Goal: Task Accomplishment & Management: Use online tool/utility

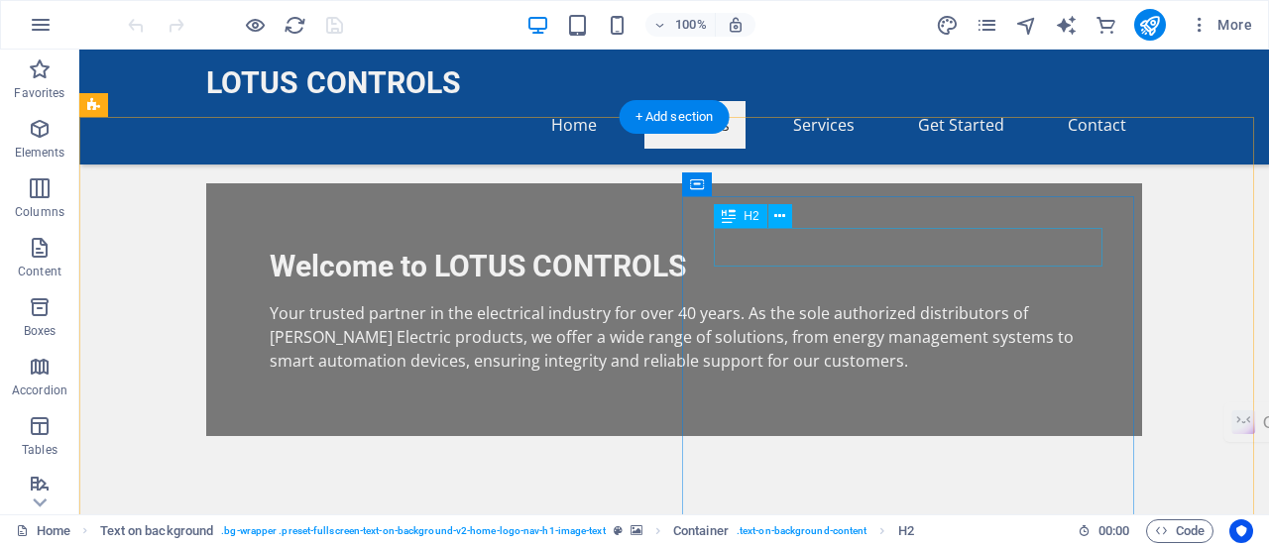
scroll to position [593, 0]
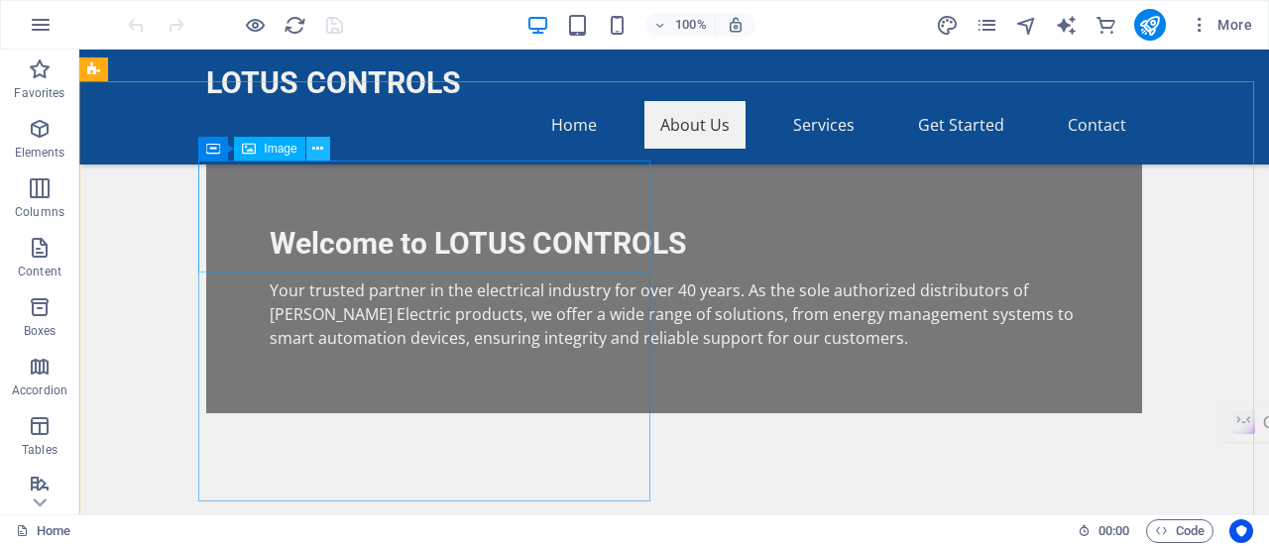
click at [318, 148] on icon at bounding box center [317, 149] width 11 height 21
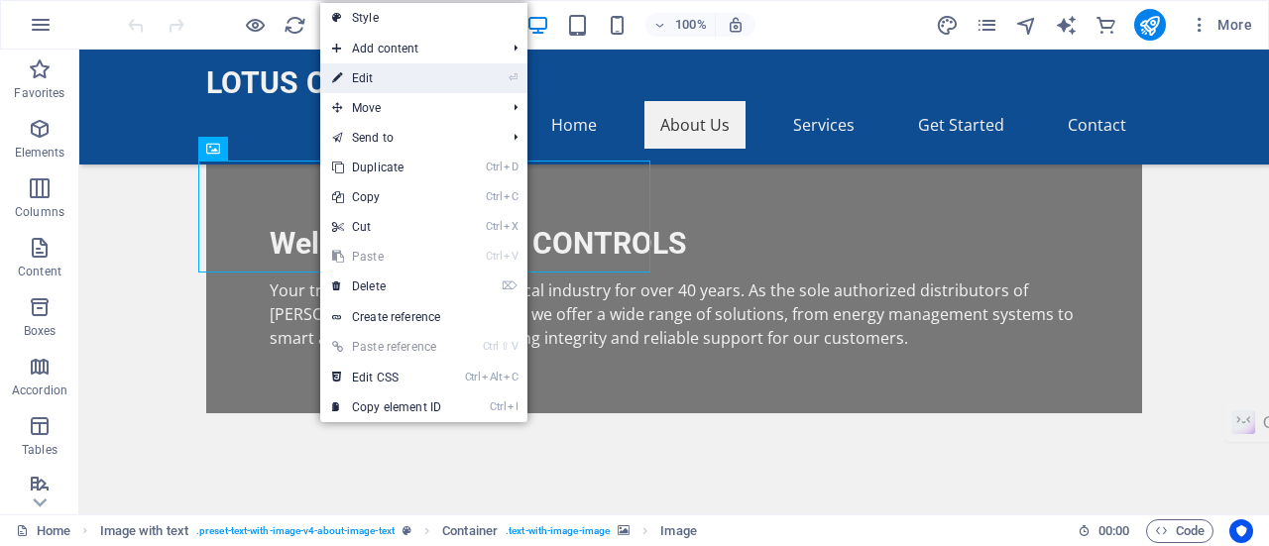
click at [367, 80] on link "⏎ Edit" at bounding box center [386, 78] width 133 height 30
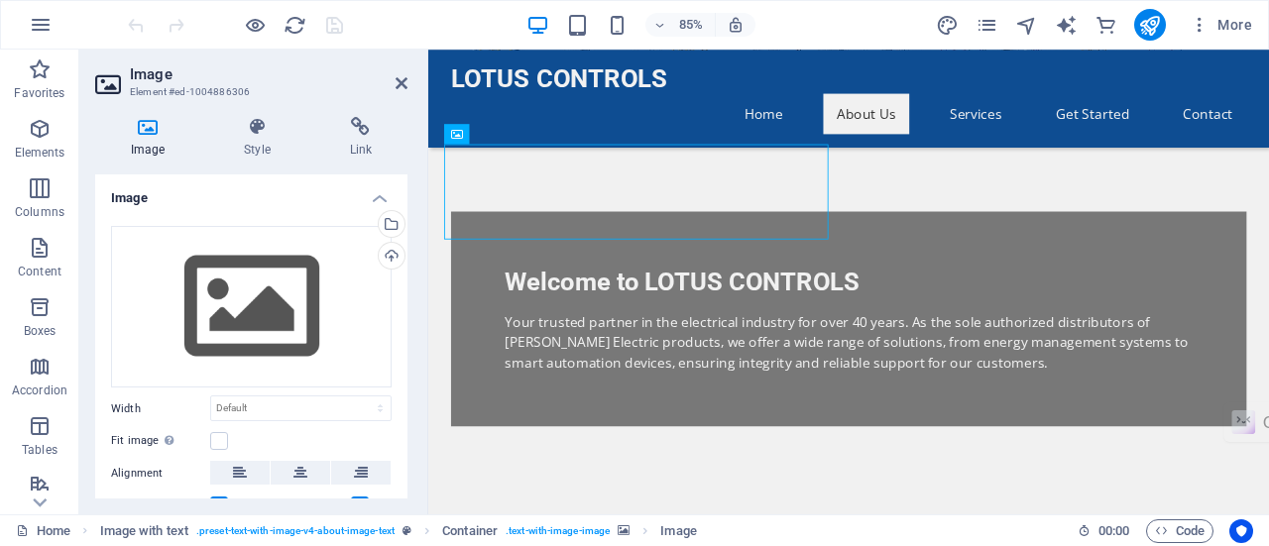
drag, startPoint x: 517, startPoint y: 268, endPoint x: 531, endPoint y: 489, distance: 221.6
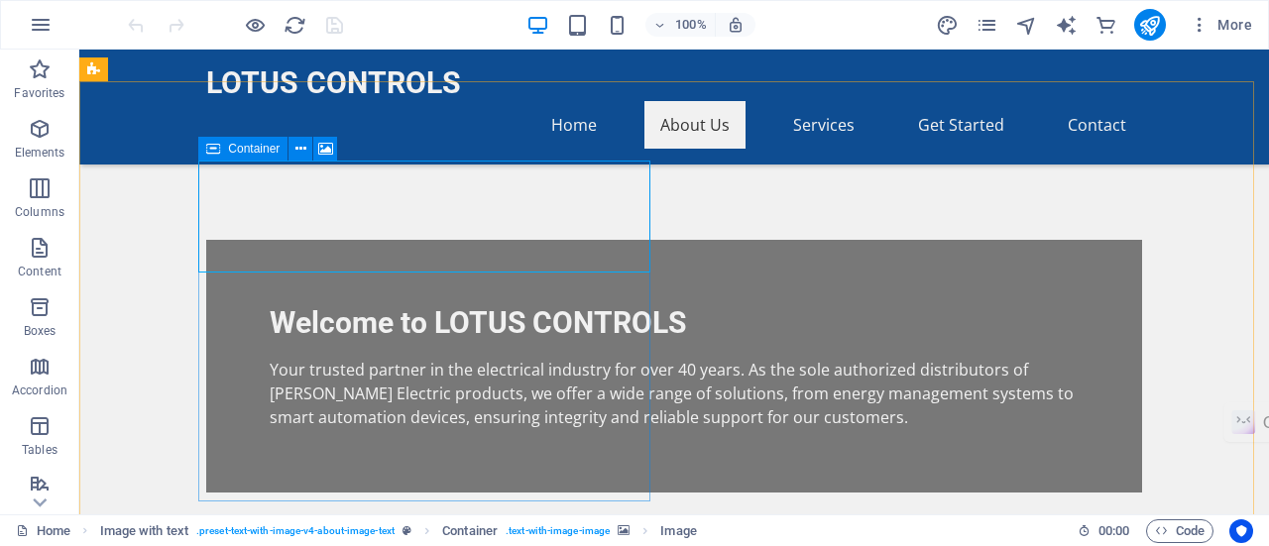
click at [217, 147] on icon at bounding box center [213, 149] width 14 height 24
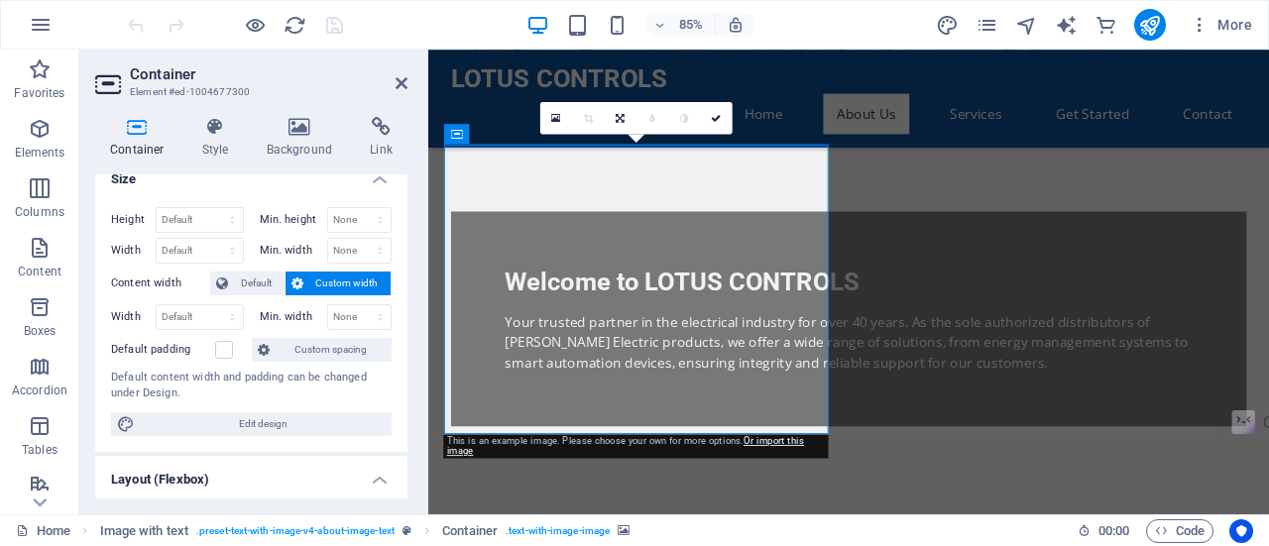
scroll to position [18, 0]
click at [143, 129] on icon at bounding box center [137, 127] width 84 height 20
click at [406, 84] on icon at bounding box center [402, 83] width 12 height 16
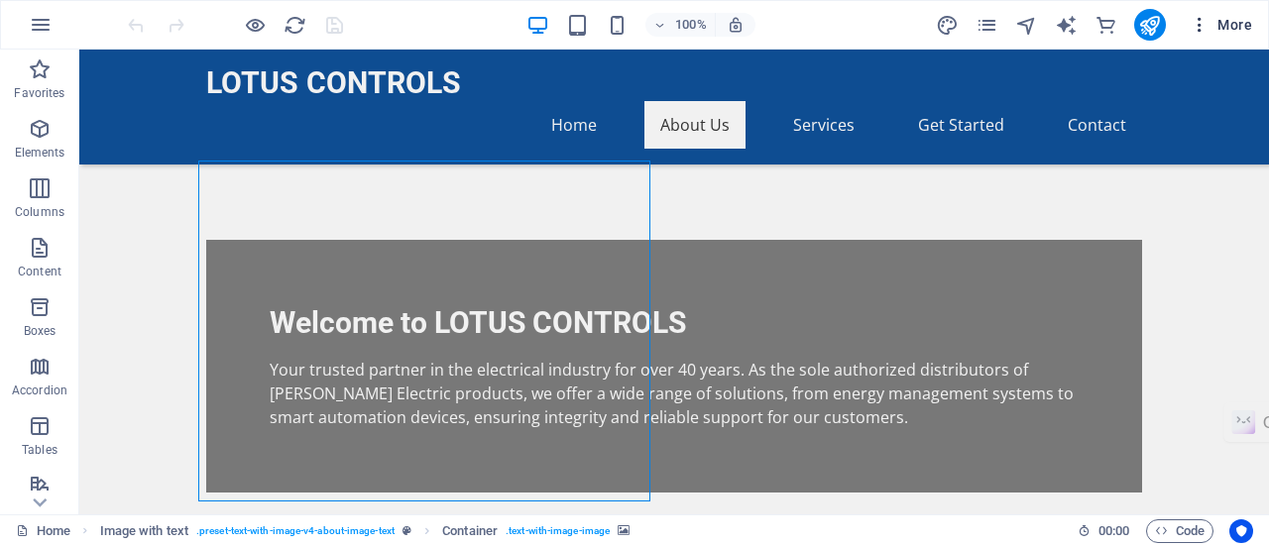
click at [1203, 35] on button "More" at bounding box center [1221, 25] width 78 height 32
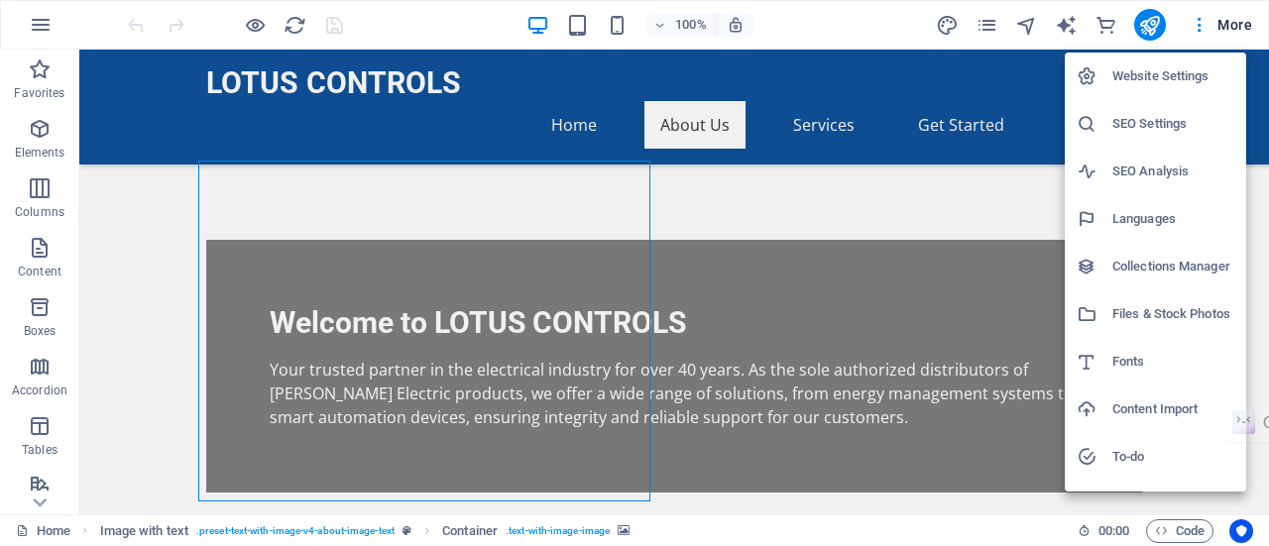
click at [894, 165] on div at bounding box center [634, 273] width 1269 height 546
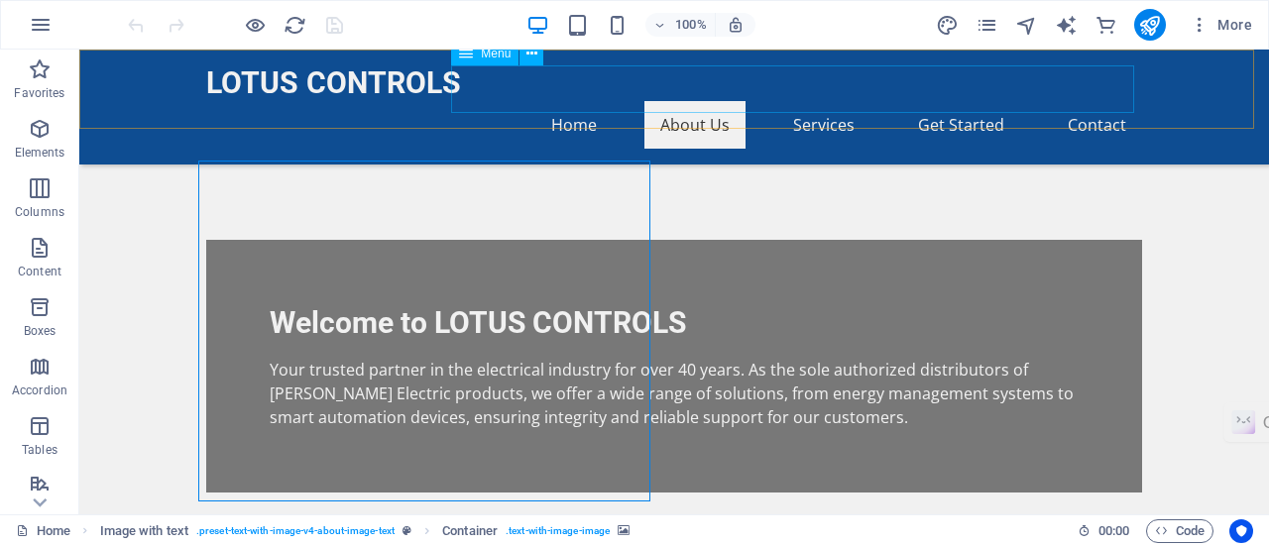
click at [837, 101] on nav "Home About Us Services Get Started Contact" at bounding box center [674, 125] width 936 height 48
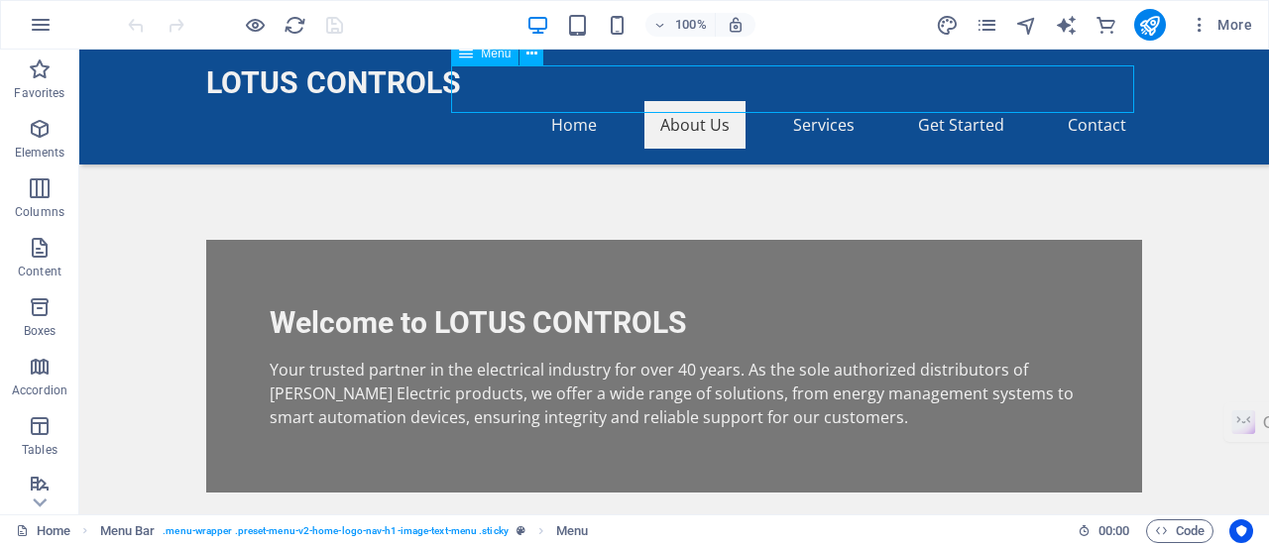
click at [837, 101] on nav "Home About Us Services Get Started Contact" at bounding box center [674, 125] width 936 height 48
select select
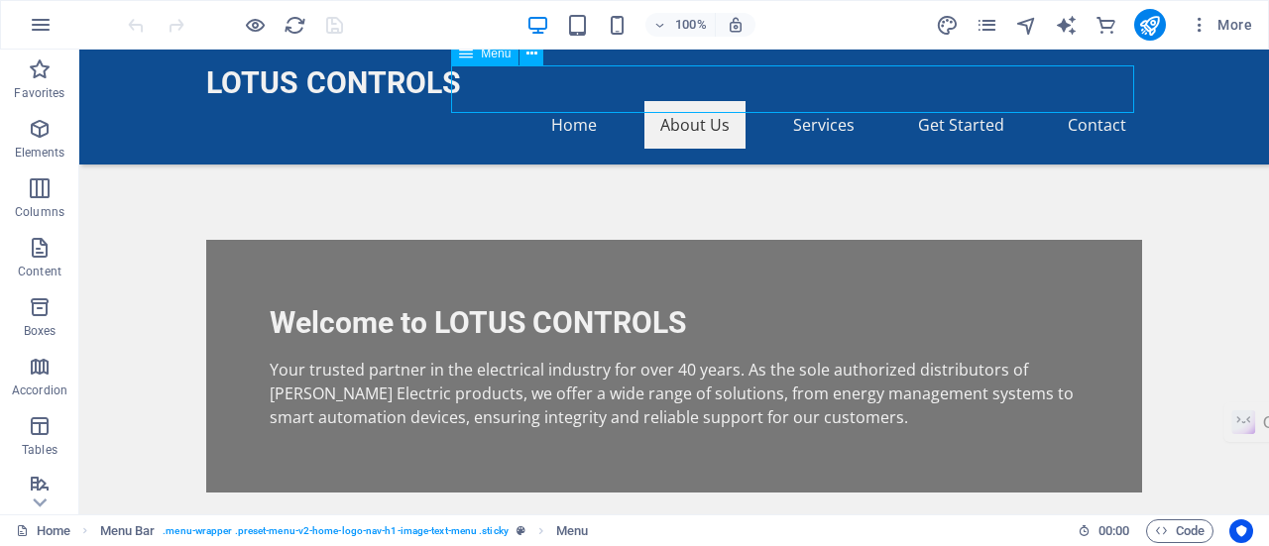
select select
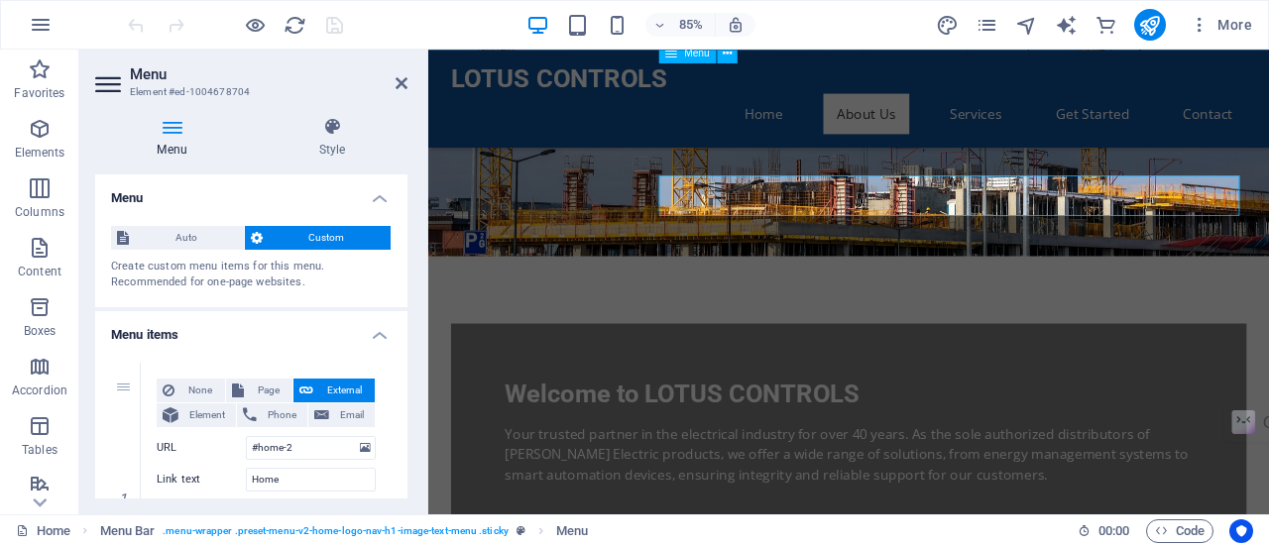
scroll to position [460, 0]
click at [401, 85] on icon at bounding box center [402, 83] width 12 height 16
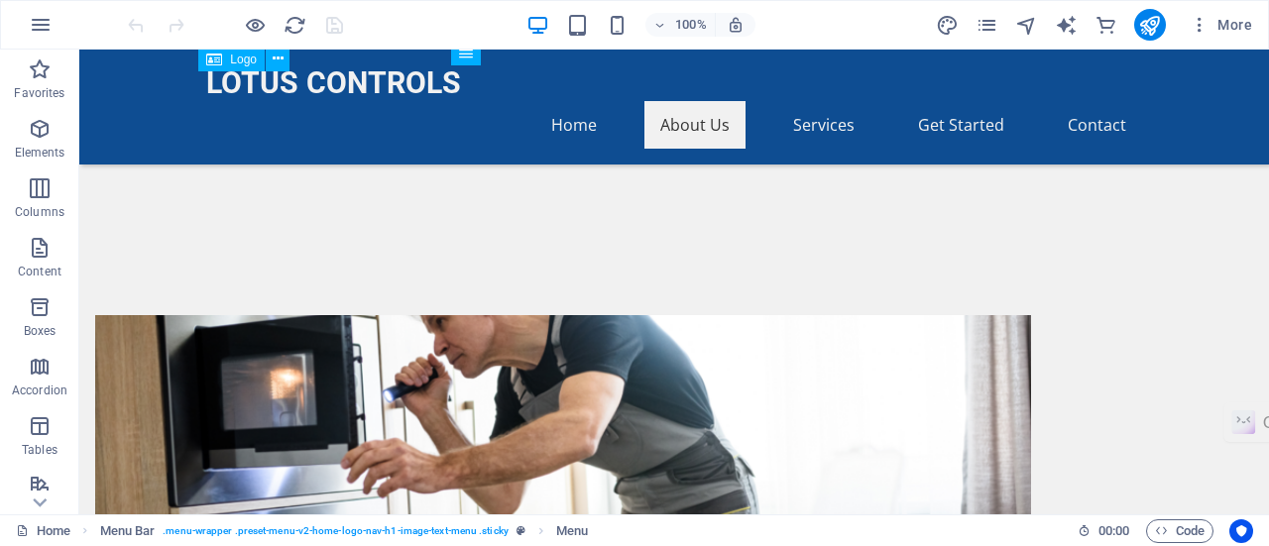
scroll to position [928, 0]
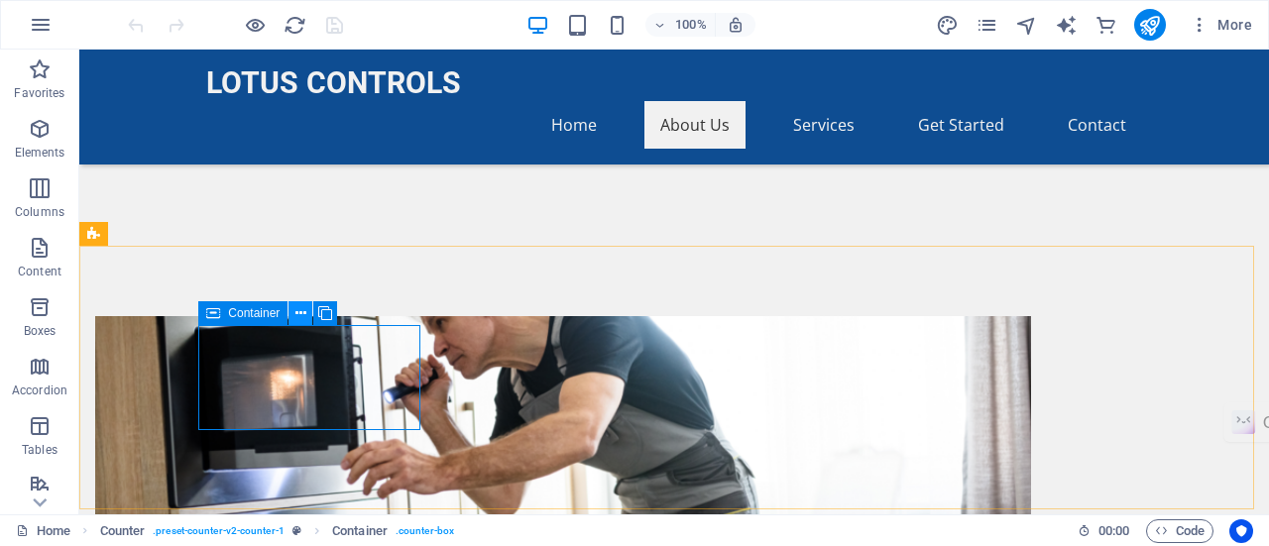
click at [302, 306] on icon at bounding box center [300, 313] width 11 height 21
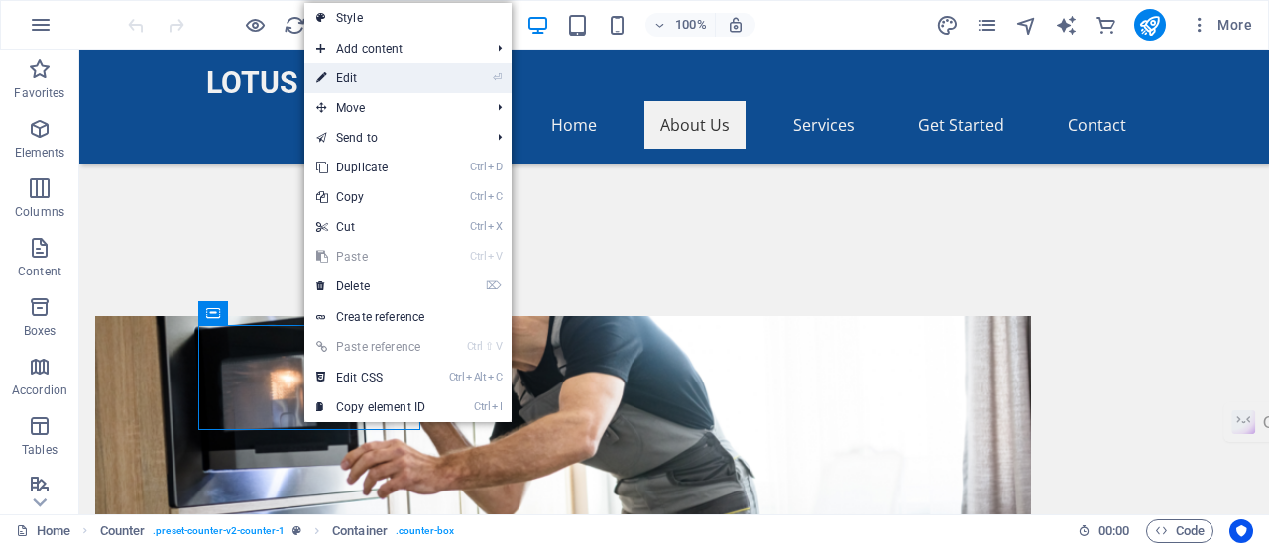
click at [399, 69] on link "⏎ Edit" at bounding box center [370, 78] width 133 height 30
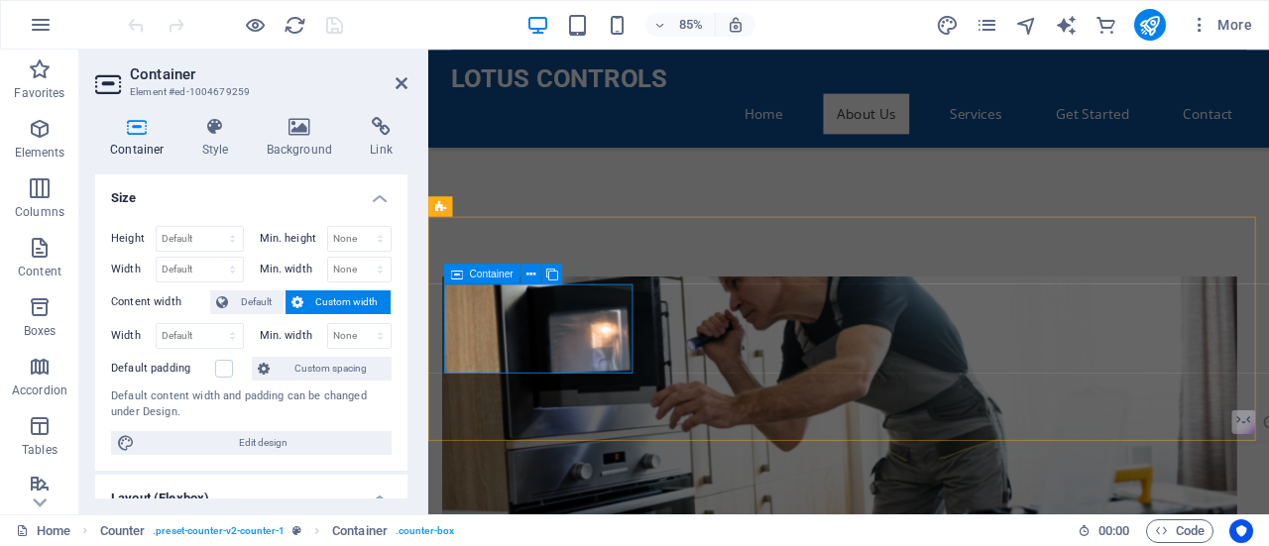
click at [533, 268] on icon at bounding box center [531, 274] width 9 height 18
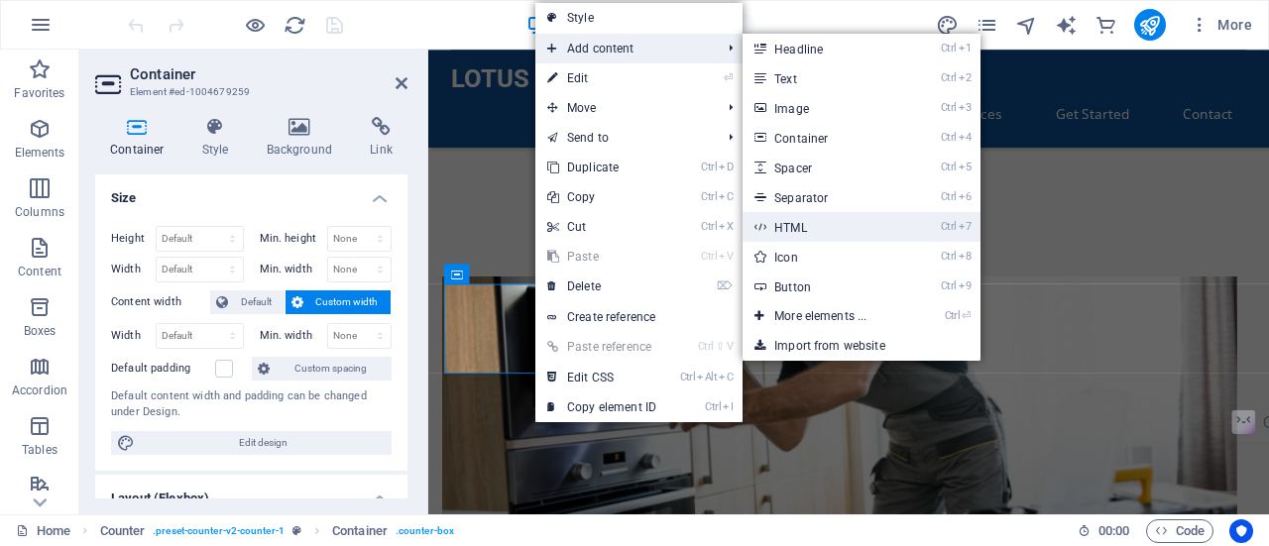
click at [761, 219] on icon at bounding box center [760, 227] width 10 height 30
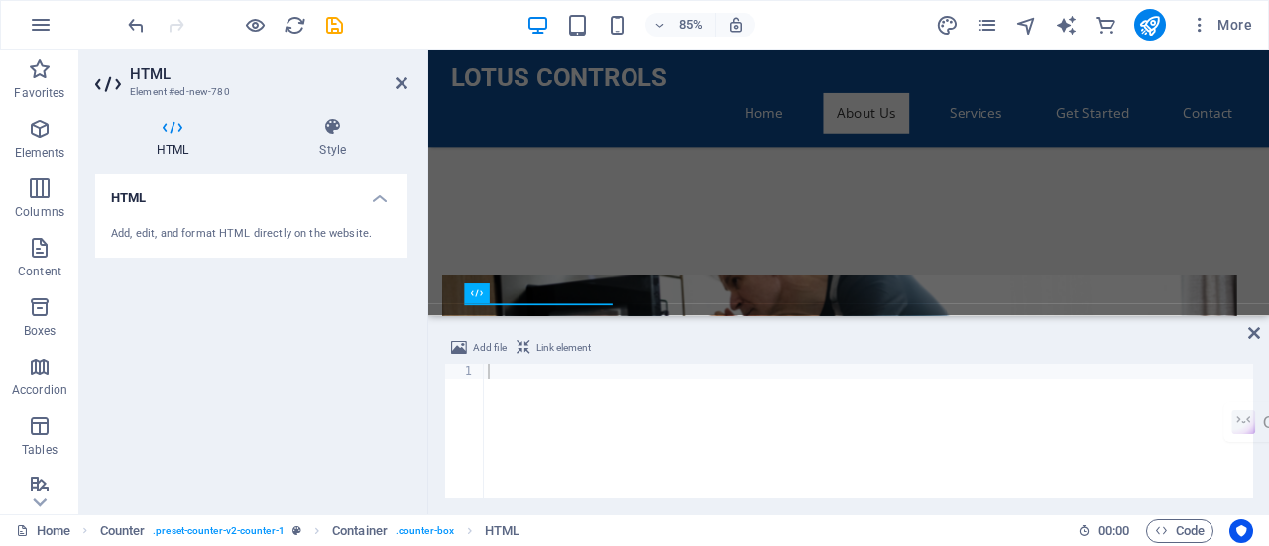
click at [549, 346] on span "Link element" at bounding box center [563, 348] width 55 height 24
click at [504, 390] on div at bounding box center [868, 446] width 769 height 165
type textarea "40+"
click at [413, 404] on div "HTML Style HTML Add, edit, and format HTML directly on the website. Counter Ele…" at bounding box center [251, 307] width 344 height 413
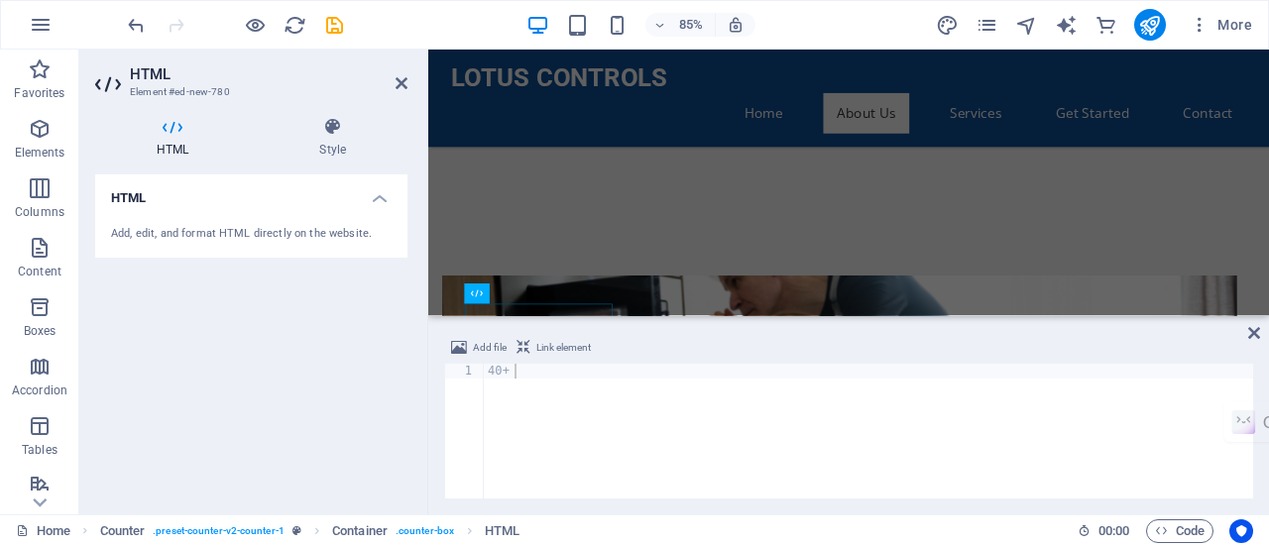
click at [413, 404] on div "HTML Style HTML Add, edit, and format HTML directly on the website. Counter Ele…" at bounding box center [251, 307] width 344 height 413
click at [327, 21] on icon "save" at bounding box center [334, 25] width 23 height 23
checkbox input "false"
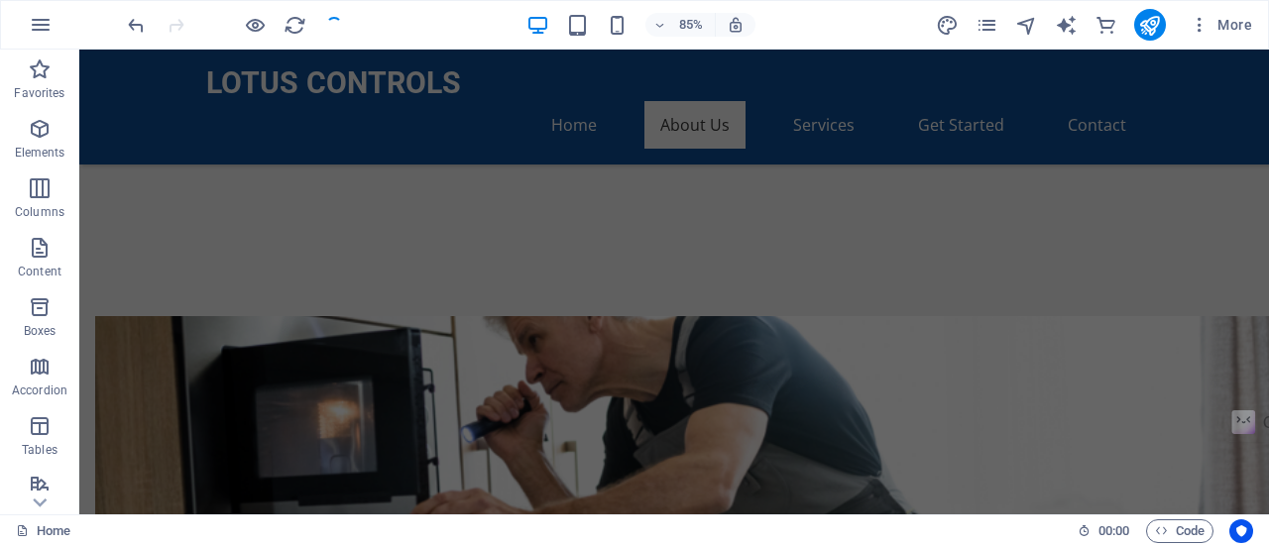
scroll to position [1107, 0]
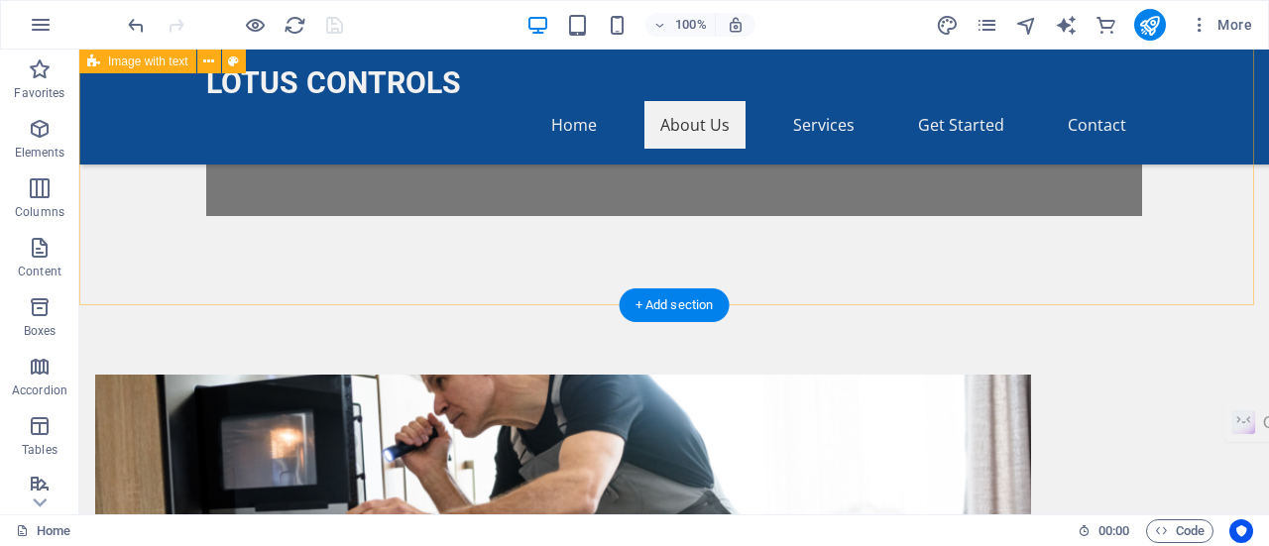
scroll to position [871, 0]
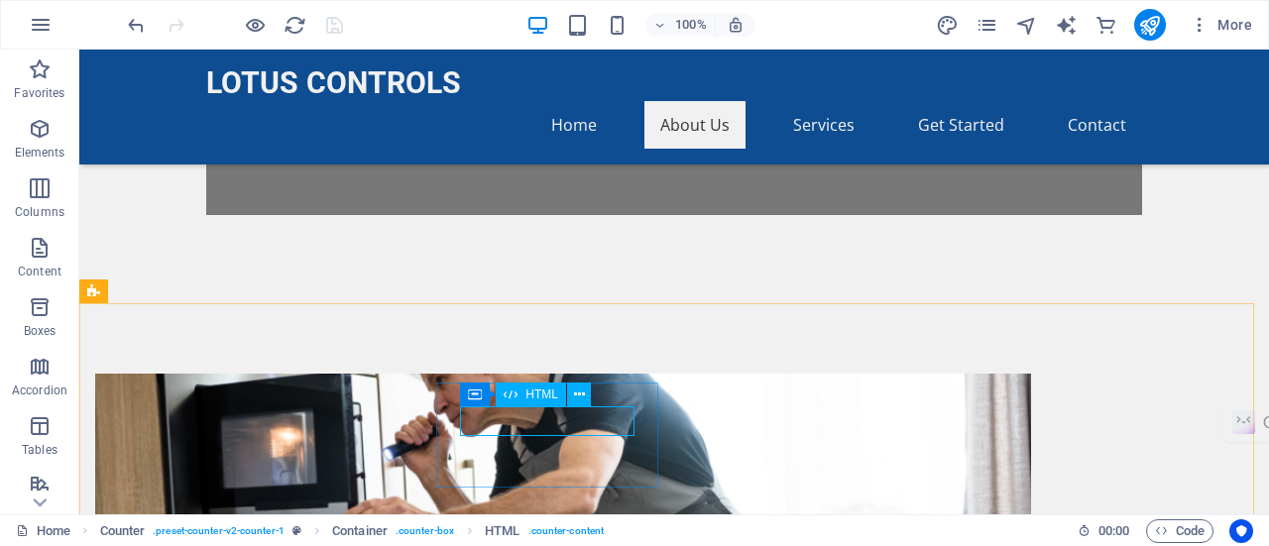
click at [551, 400] on span "HTML" at bounding box center [542, 395] width 33 height 12
click at [578, 400] on icon at bounding box center [579, 395] width 11 height 21
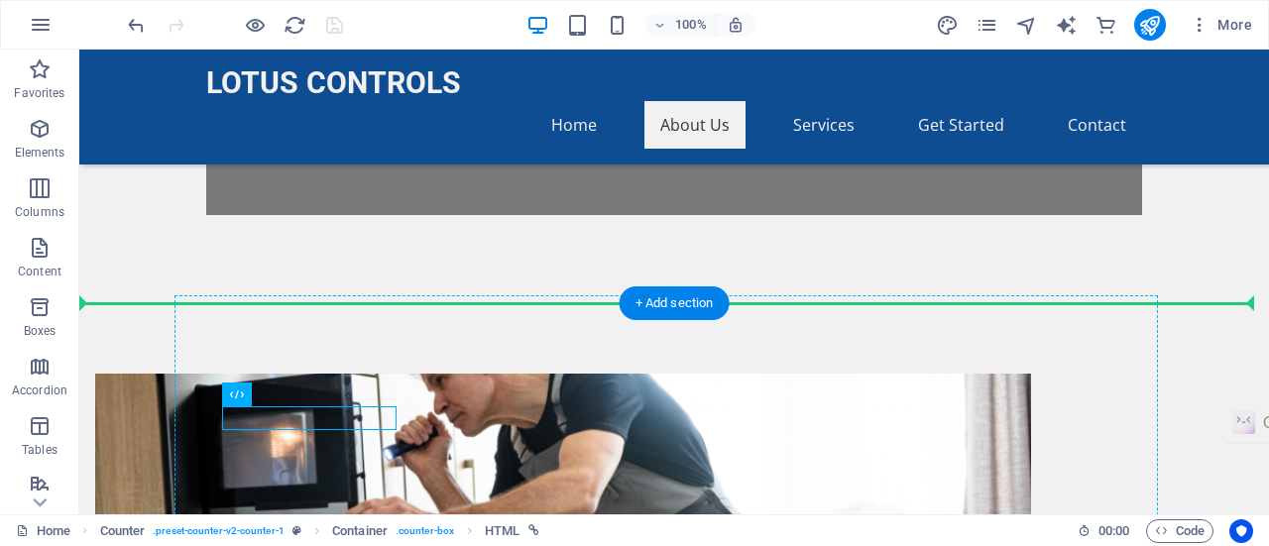
drag, startPoint x: 271, startPoint y: 421, endPoint x: 238, endPoint y: 404, distance: 37.3
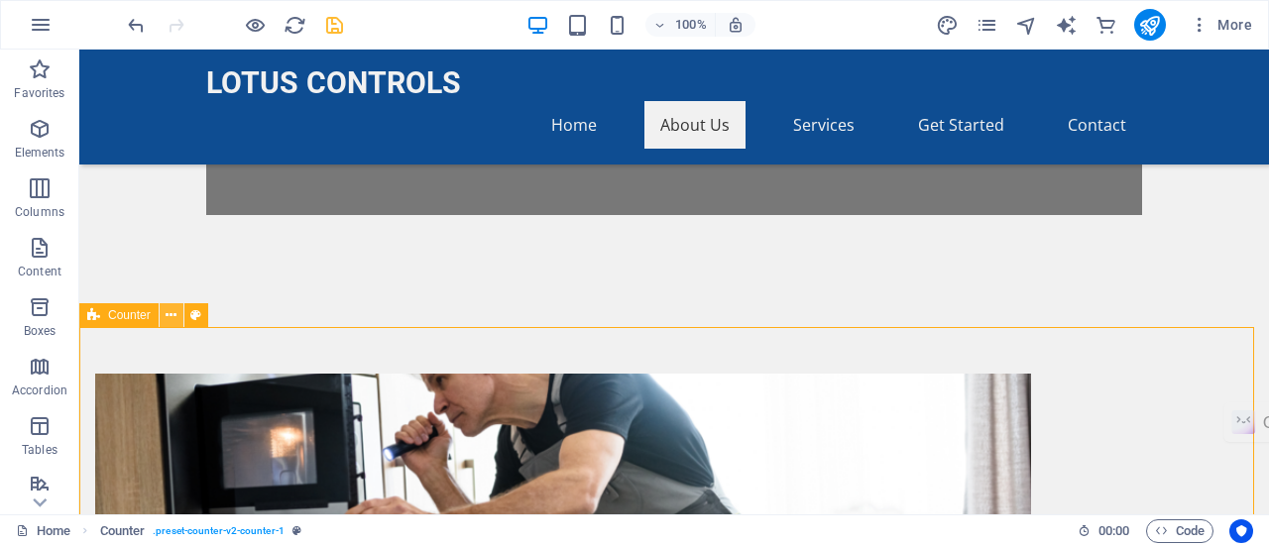
click at [171, 317] on icon at bounding box center [171, 315] width 11 height 21
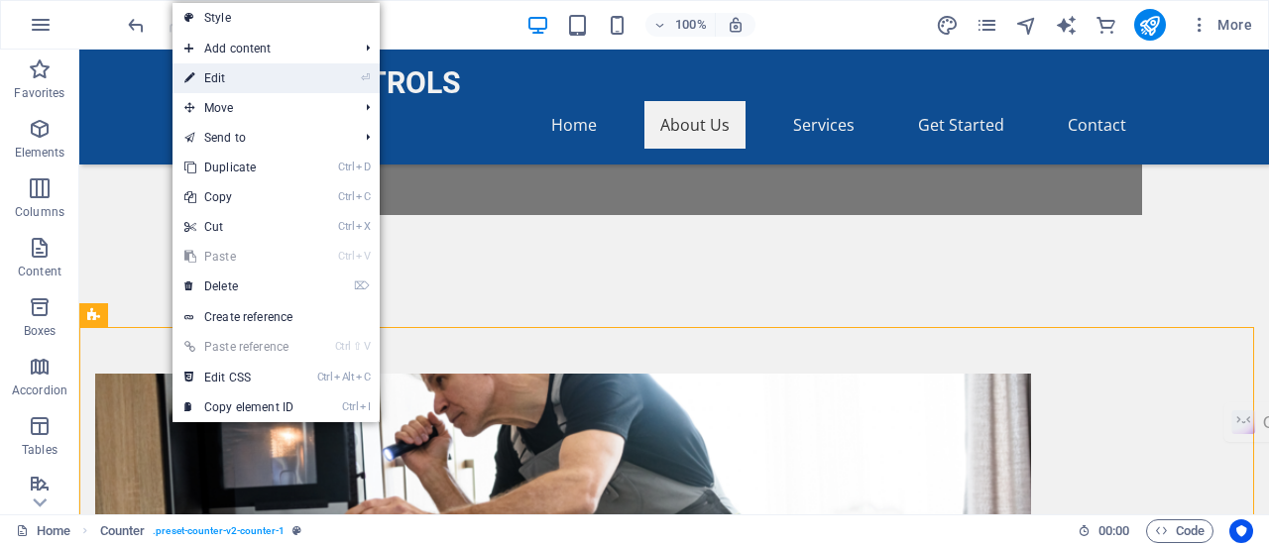
click at [294, 74] on link "⏎ Edit" at bounding box center [239, 78] width 133 height 30
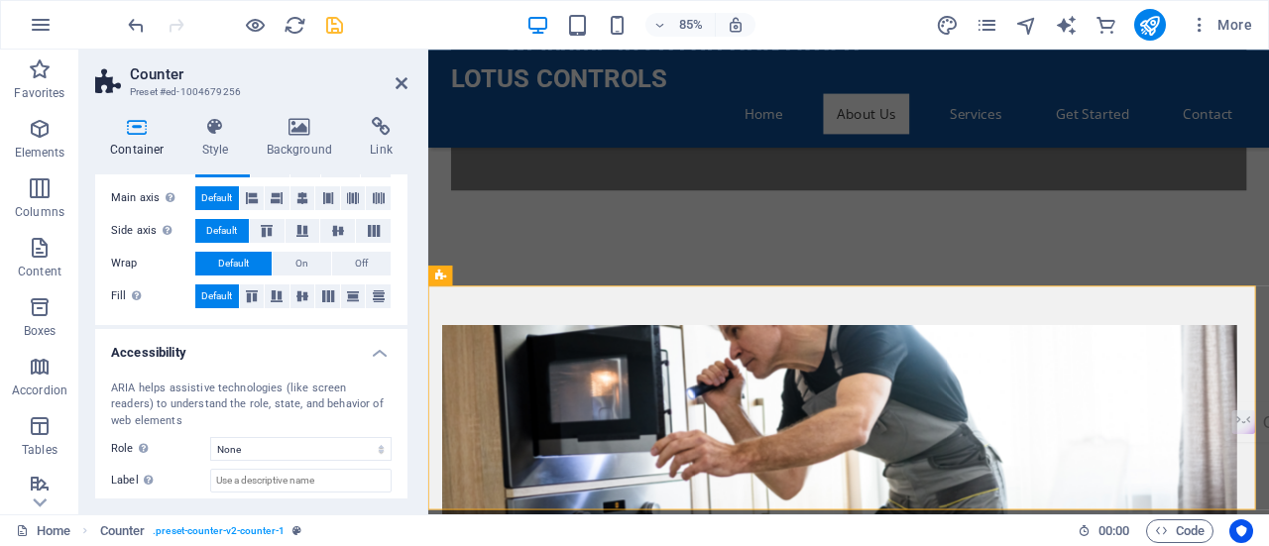
scroll to position [0, 0]
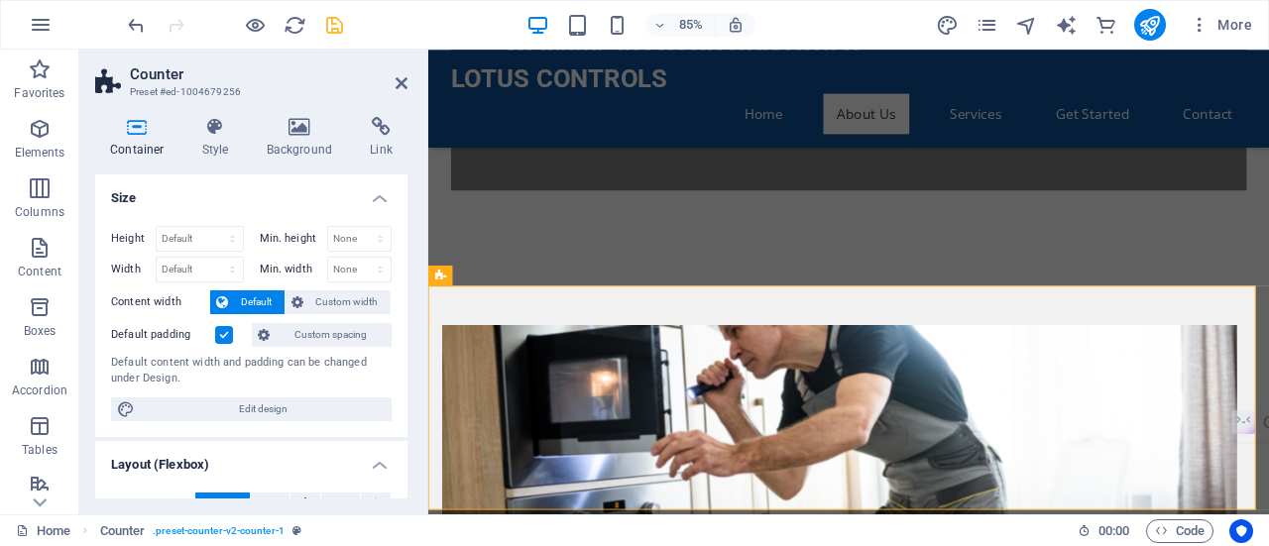
click at [138, 138] on h4 "Container" at bounding box center [141, 138] width 92 height 42
click at [141, 127] on icon at bounding box center [137, 127] width 84 height 20
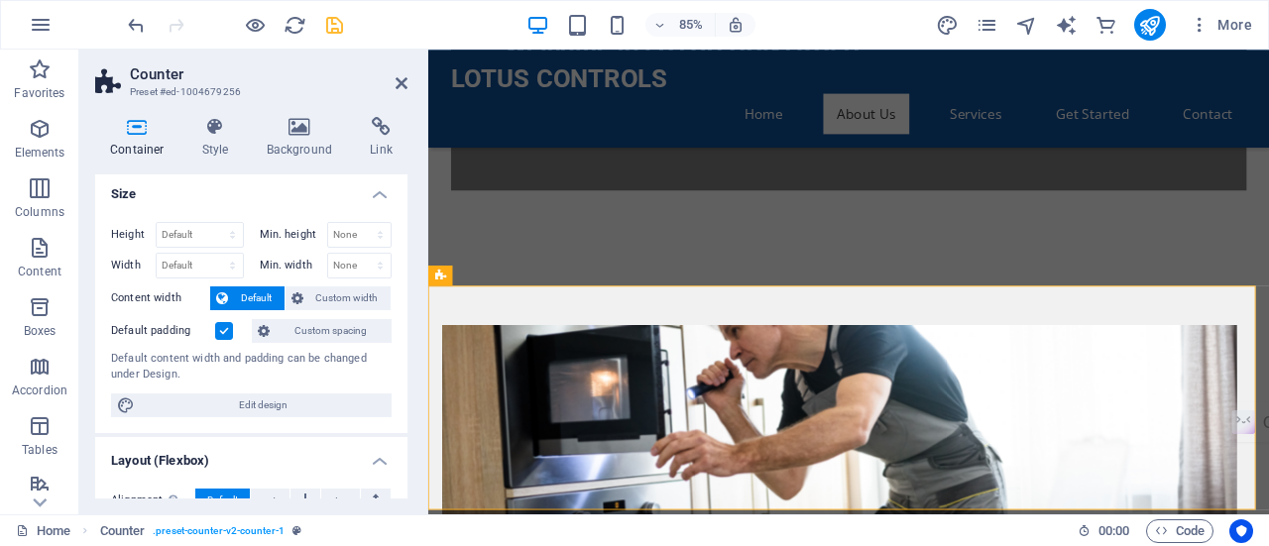
click at [210, 92] on h3 "Preset #ed-1004679256" at bounding box center [249, 92] width 238 height 18
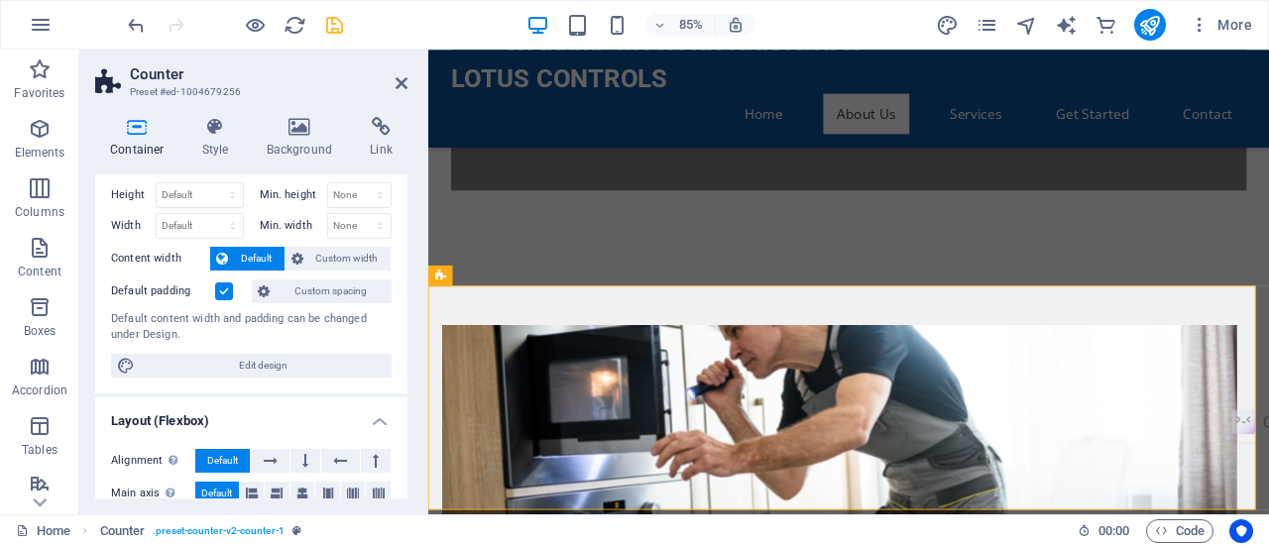
scroll to position [0, 0]
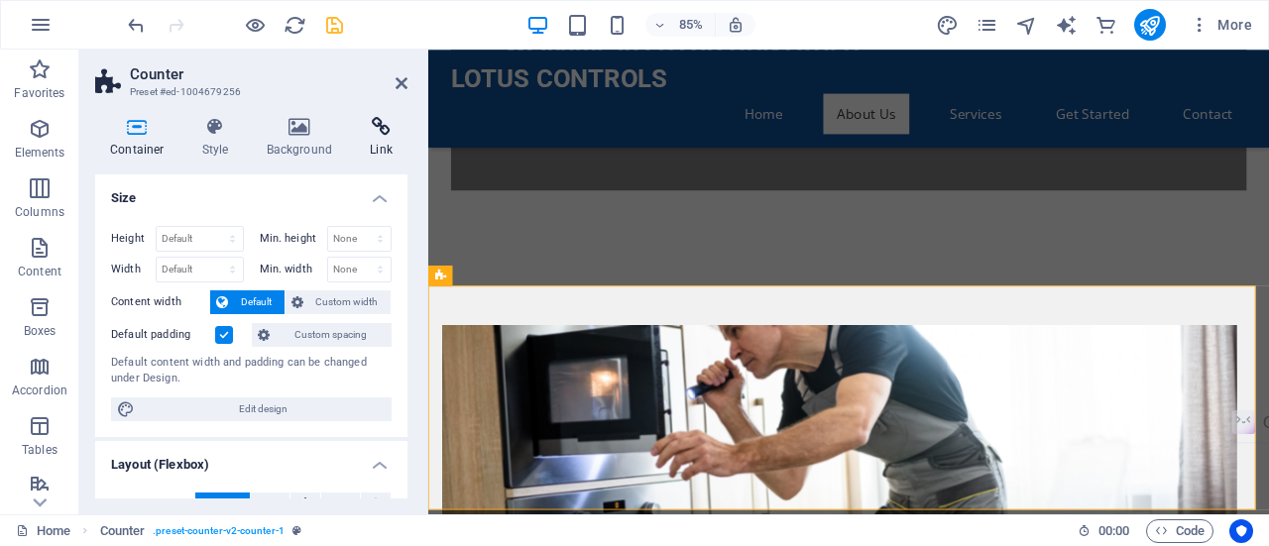
click at [386, 129] on icon at bounding box center [381, 127] width 53 height 20
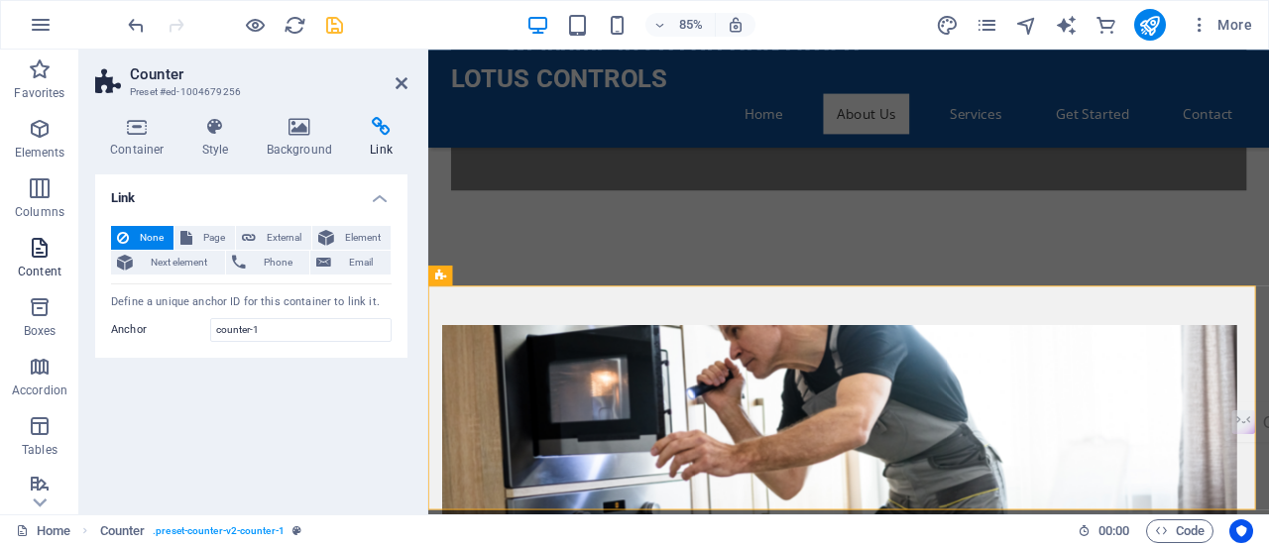
click at [42, 259] on icon "button" at bounding box center [40, 248] width 24 height 24
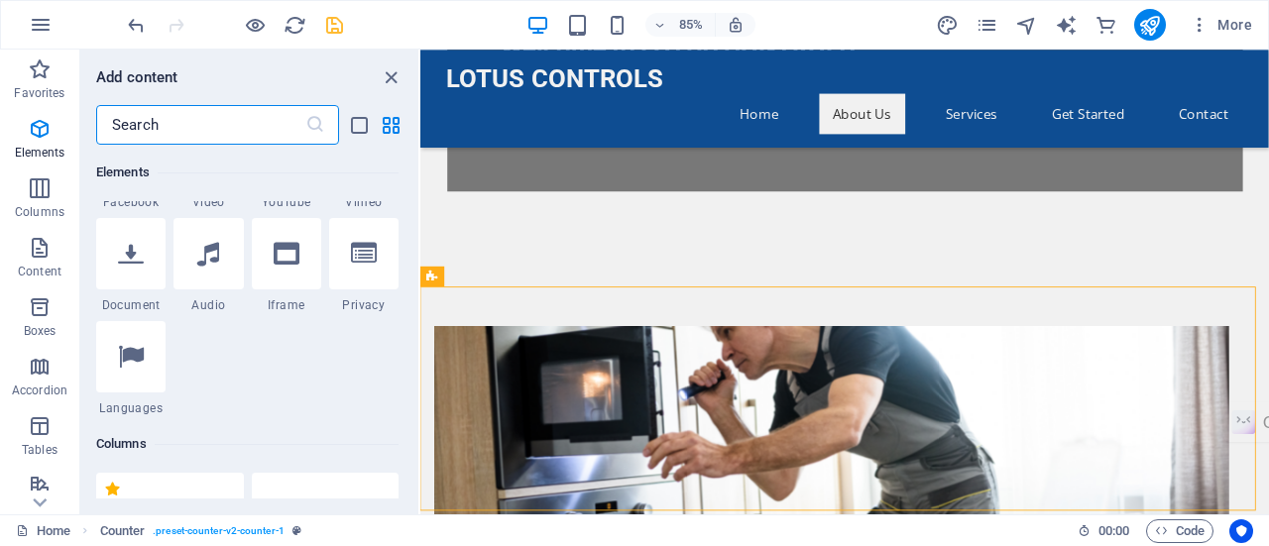
scroll to position [3470, 0]
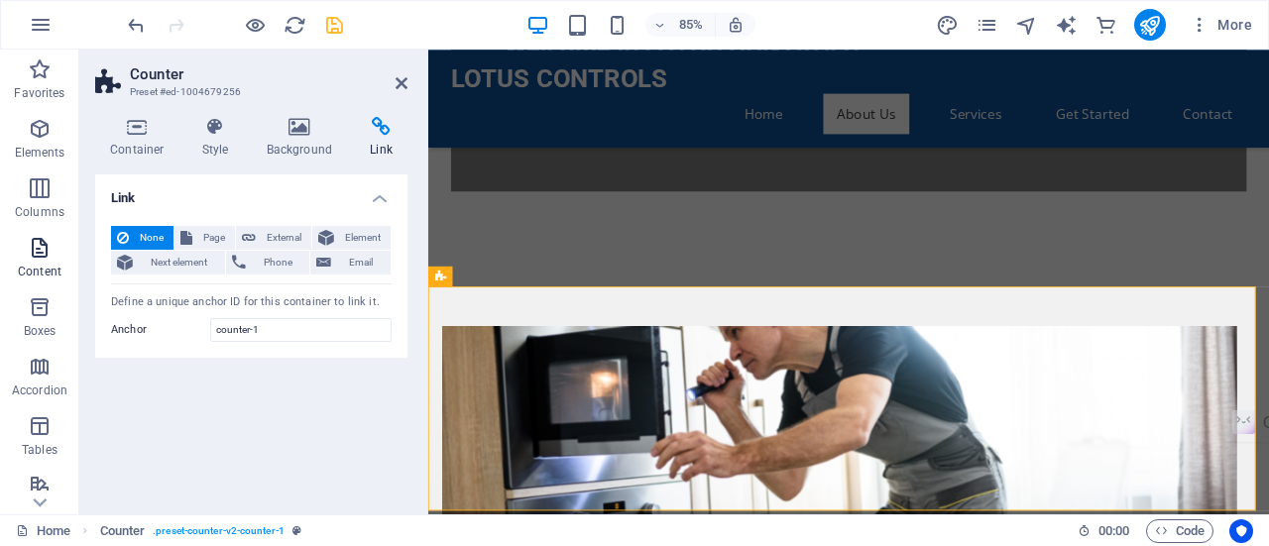
click at [43, 250] on icon "button" at bounding box center [40, 248] width 24 height 24
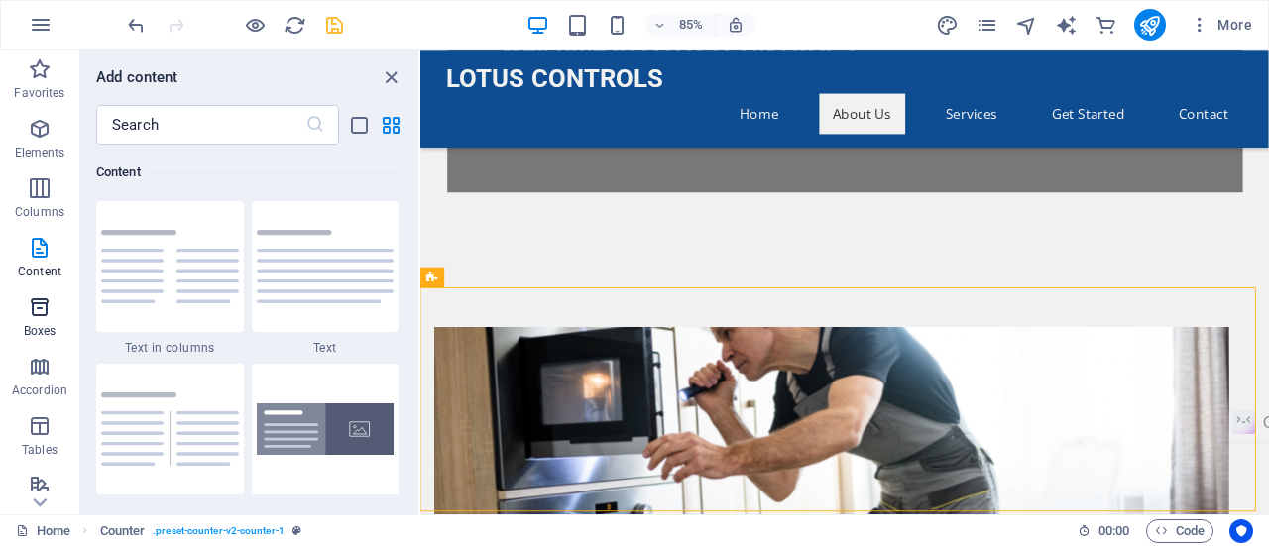
click at [39, 302] on icon "button" at bounding box center [40, 307] width 24 height 24
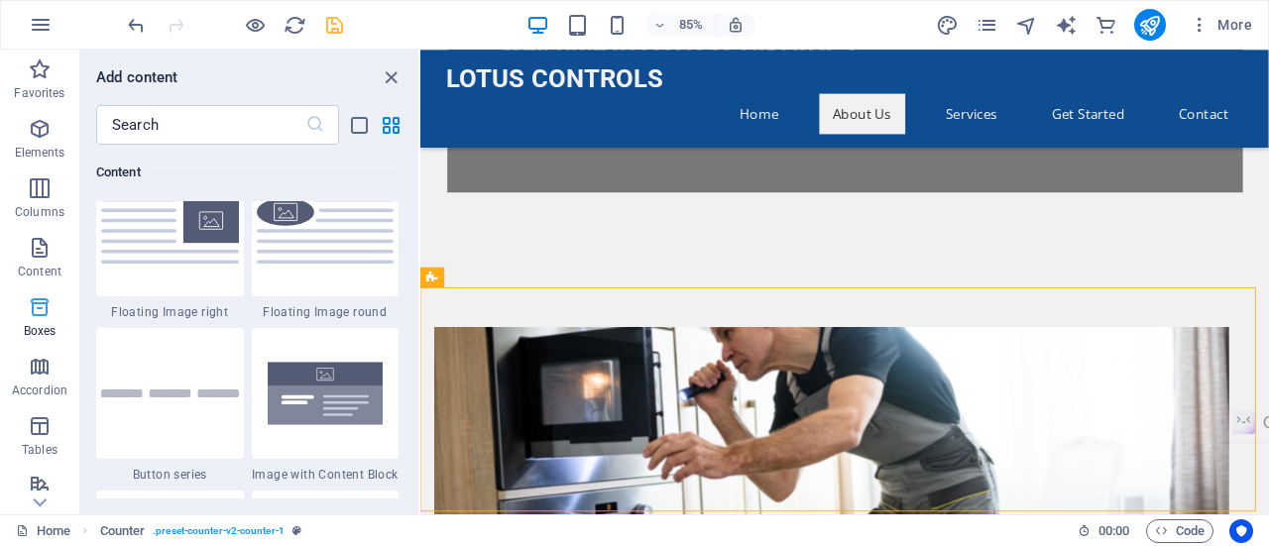
scroll to position [5470, 0]
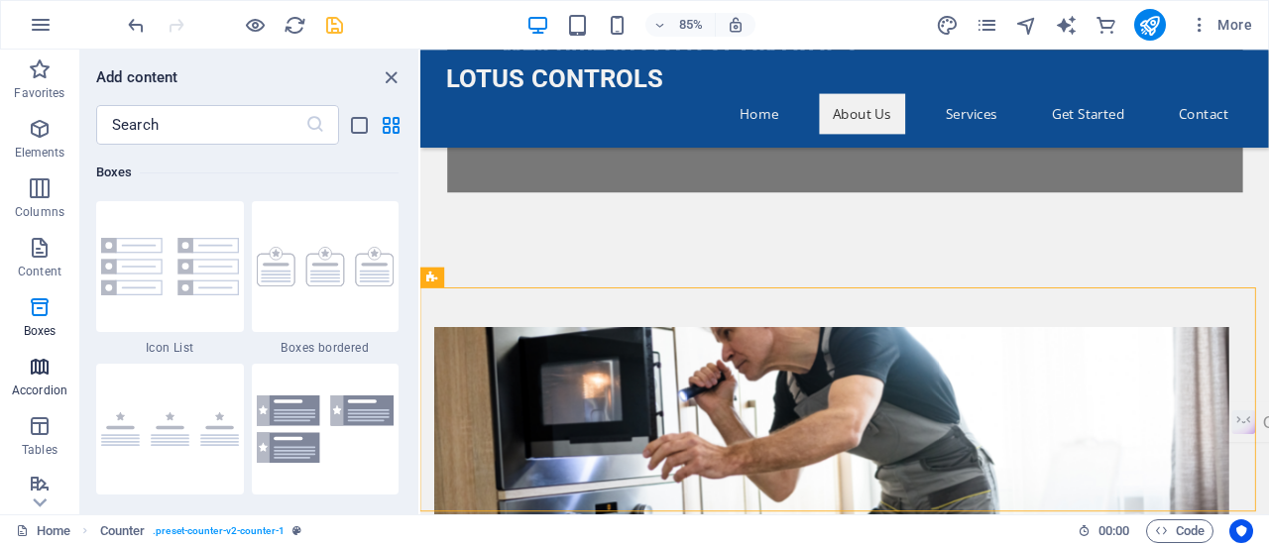
click at [38, 382] on span "Accordion" at bounding box center [39, 379] width 79 height 48
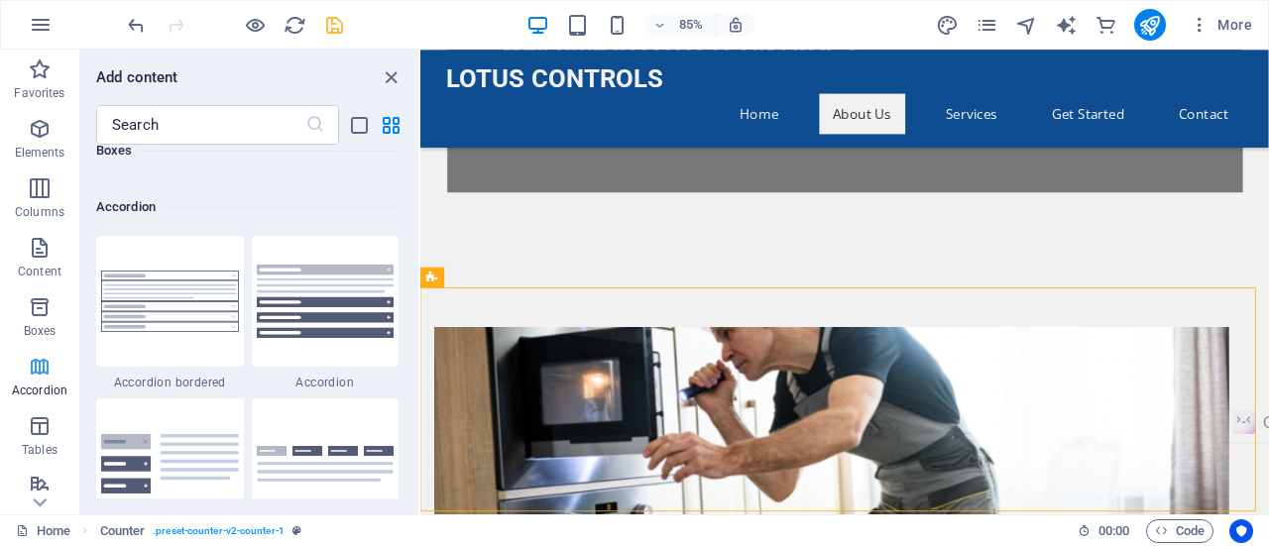
scroll to position [6330, 0]
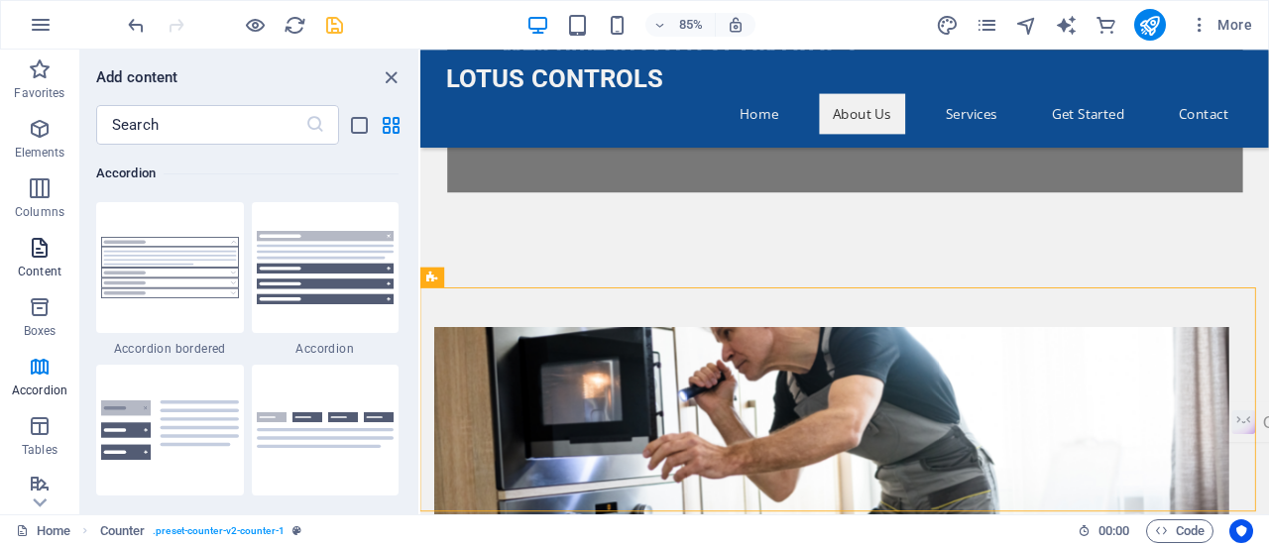
click at [52, 263] on span "Content" at bounding box center [39, 260] width 79 height 48
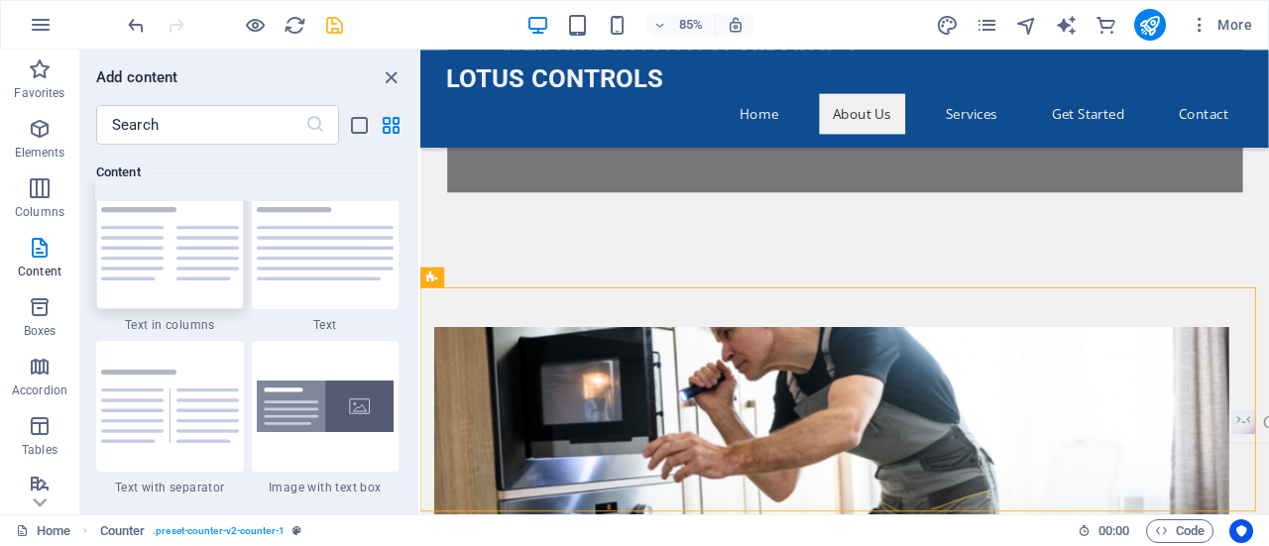
scroll to position [3550, 0]
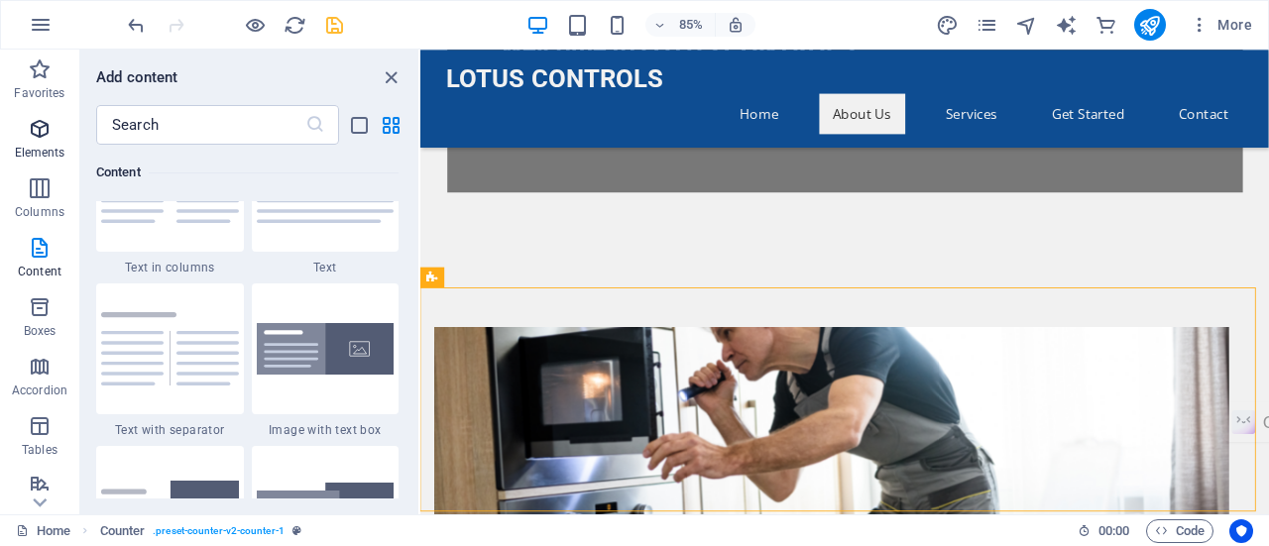
click at [48, 142] on span "Elements" at bounding box center [39, 141] width 79 height 48
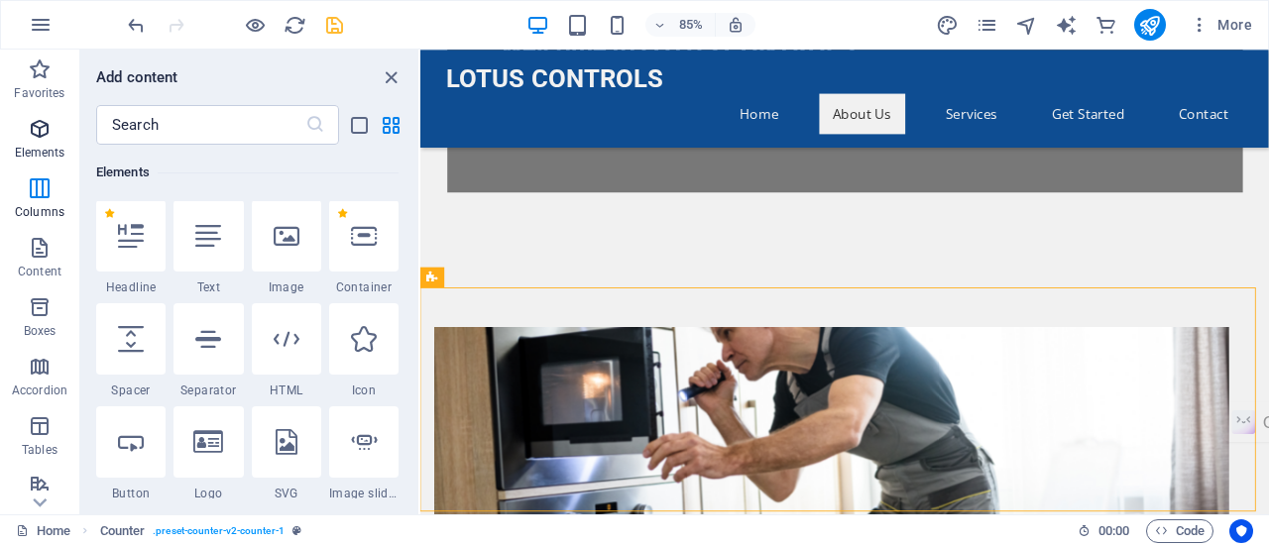
scroll to position [210, 0]
click at [294, 370] on div at bounding box center [286, 340] width 69 height 71
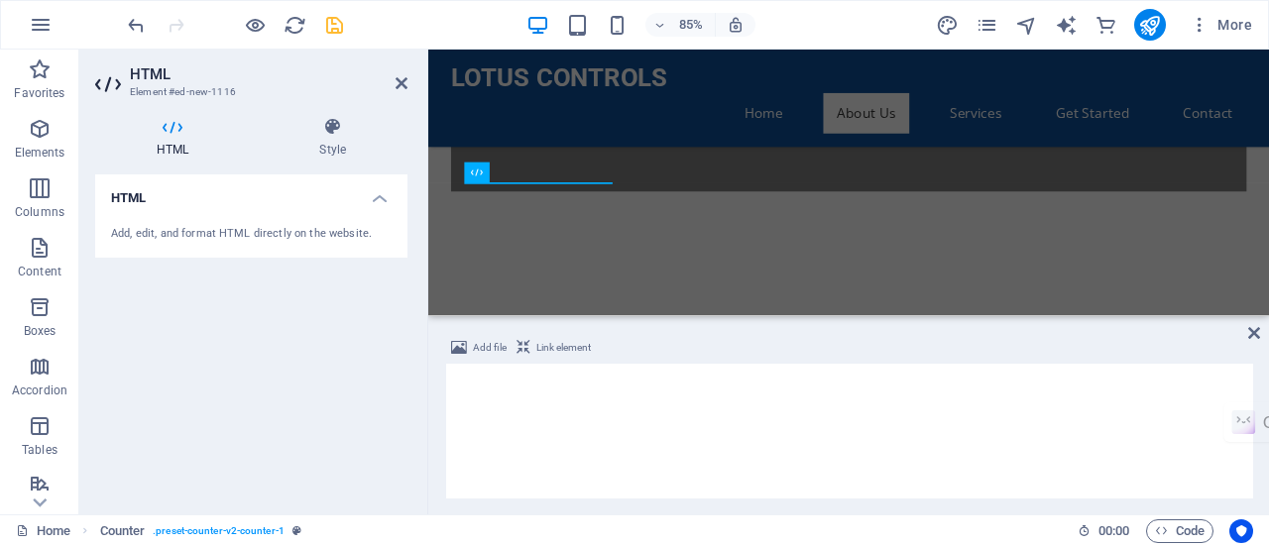
scroll to position [1095, 0]
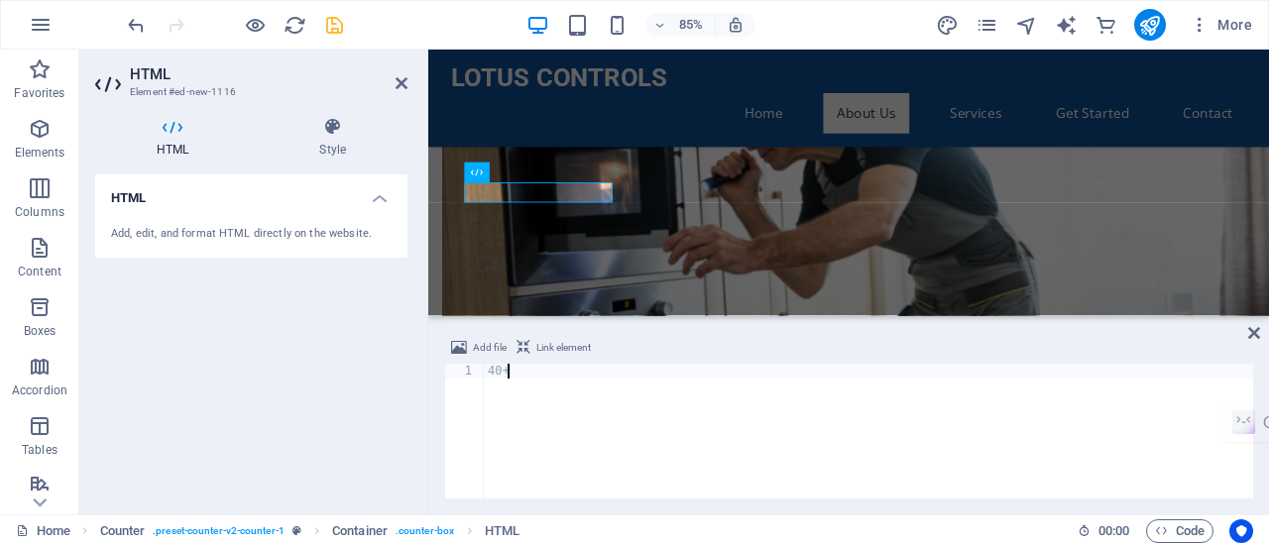
type textarea "40+"
click at [603, 328] on div "Add file Link element 40+ 1 40+ ההההההההההההההההההההההההההההההההההההההההההההההה…" at bounding box center [848, 417] width 841 height 194
click at [388, 322] on div "HTML Add, edit, and format HTML directly on the website." at bounding box center [251, 337] width 312 height 324
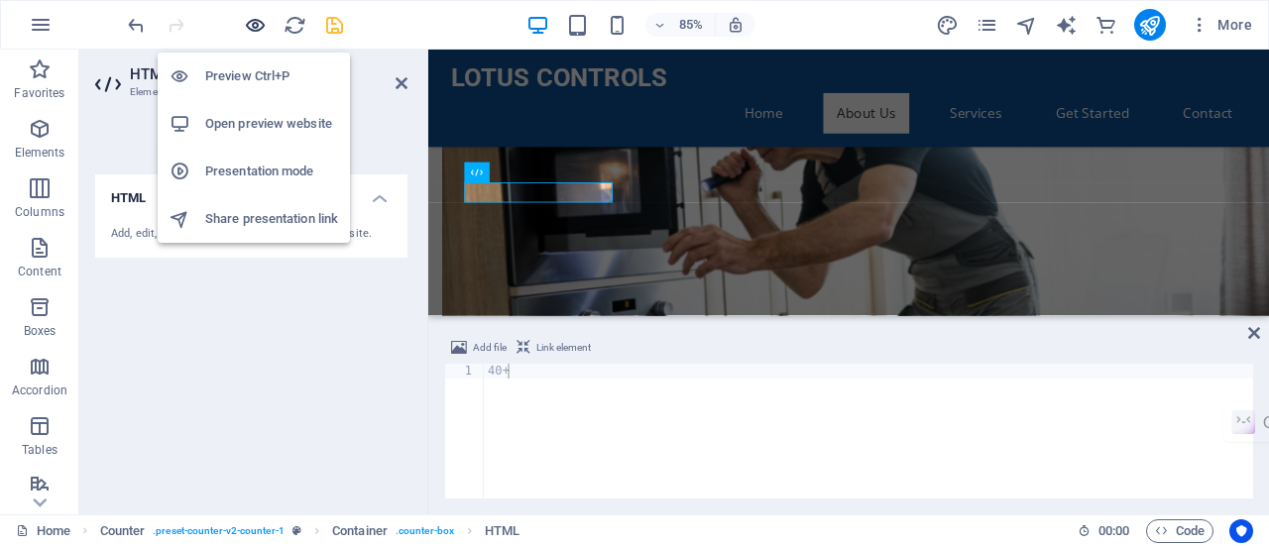
click at [256, 26] on icon "button" at bounding box center [255, 25] width 23 height 23
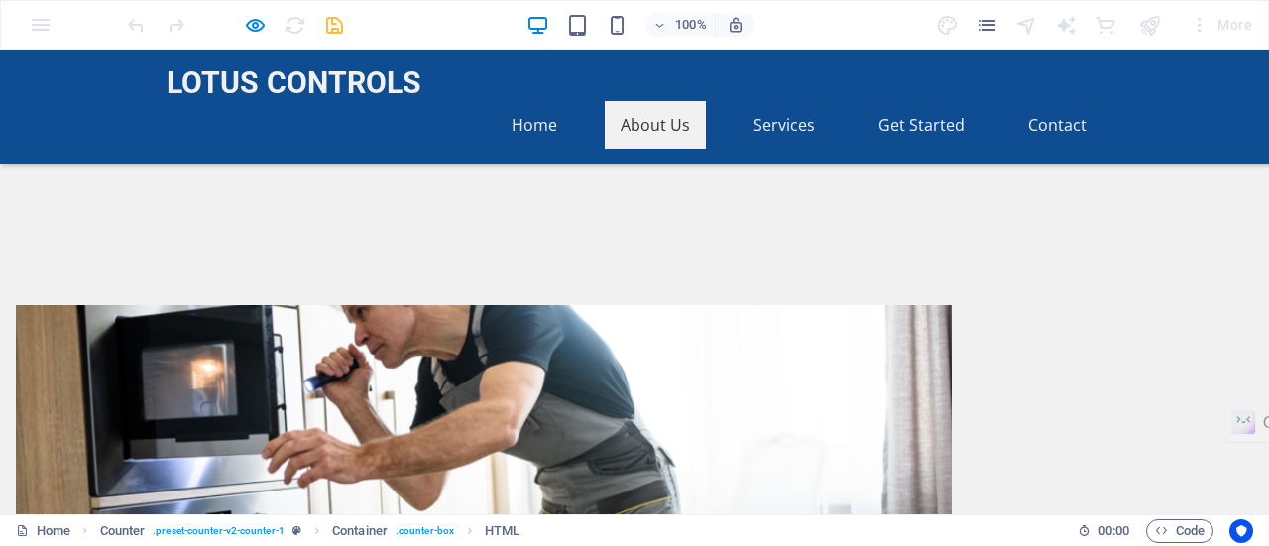
scroll to position [941, 0]
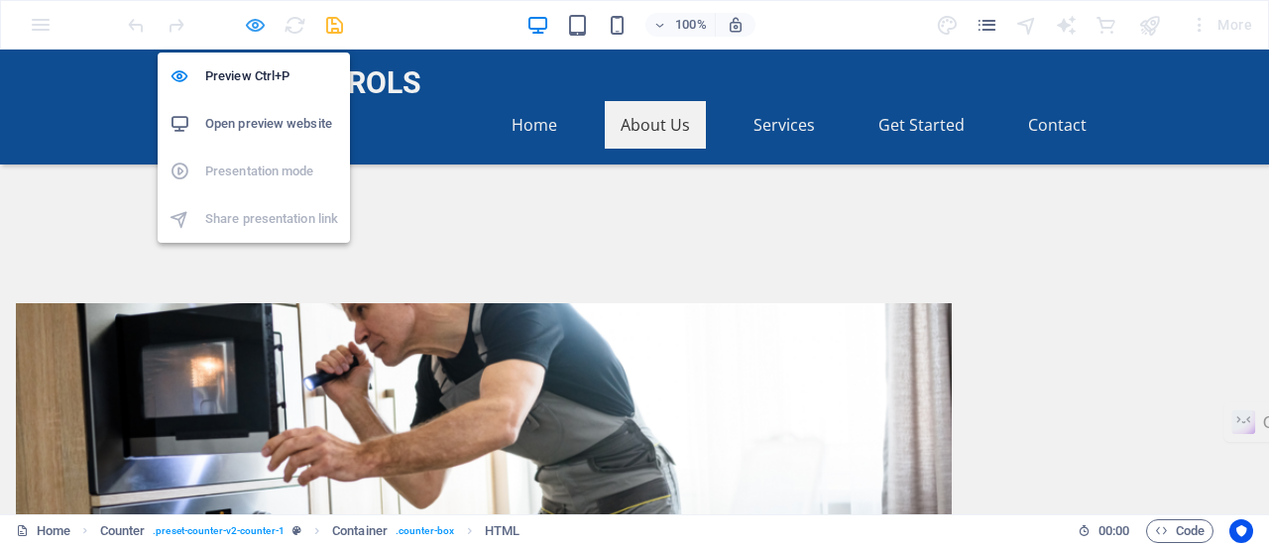
click at [254, 25] on icon "button" at bounding box center [255, 25] width 23 height 23
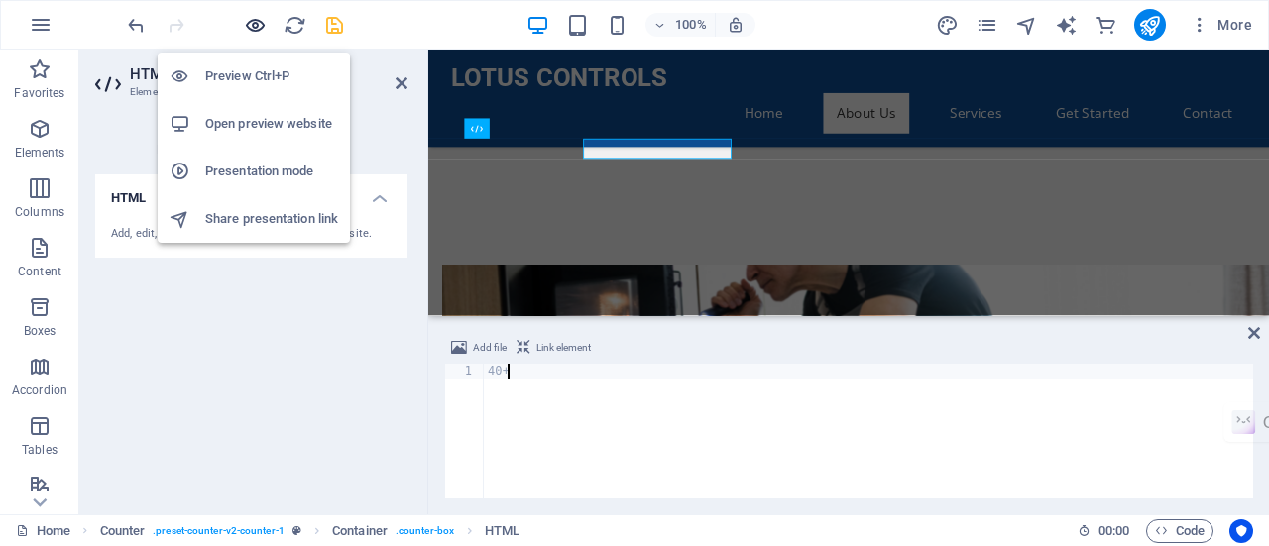
scroll to position [1146, 0]
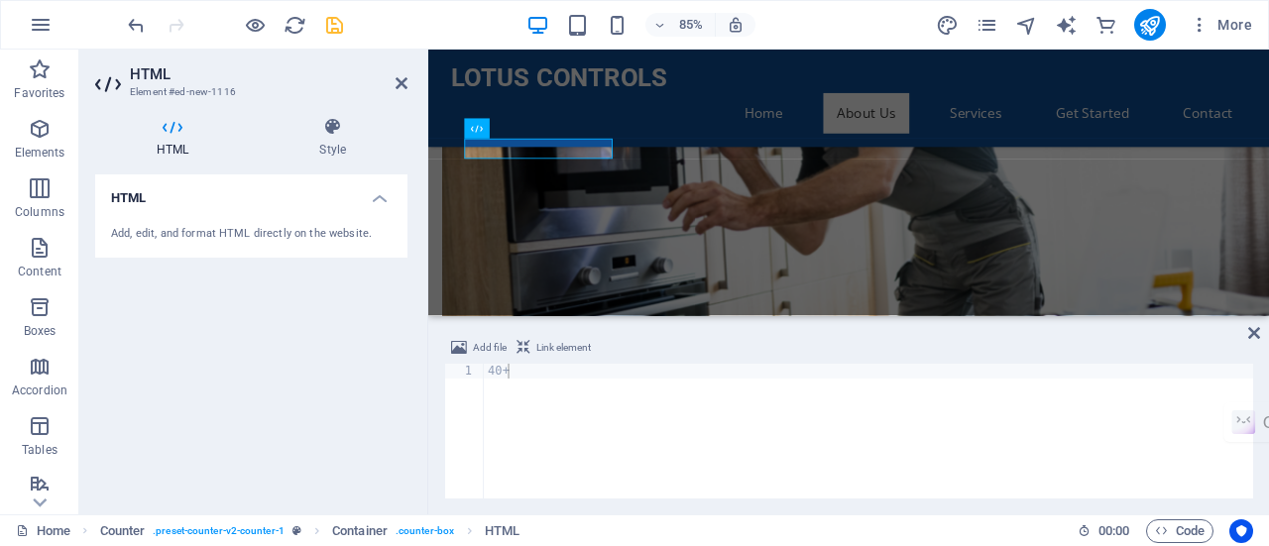
click at [338, 339] on div "HTML Add, edit, and format HTML directly on the website." at bounding box center [251, 337] width 312 height 324
click at [401, 78] on icon at bounding box center [402, 83] width 12 height 16
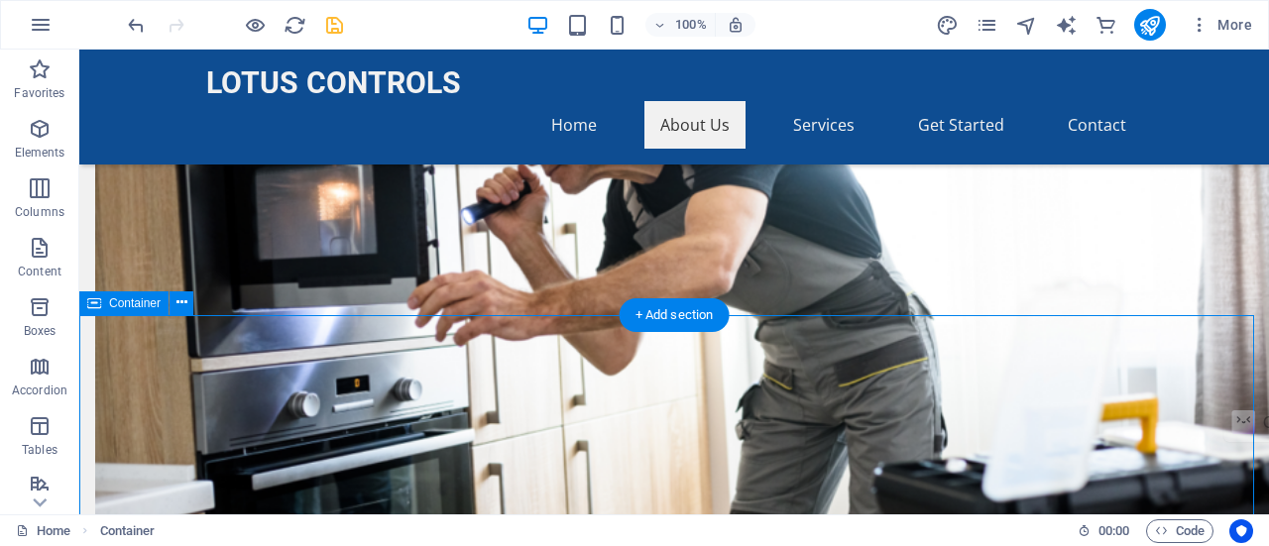
scroll to position [1148, 0]
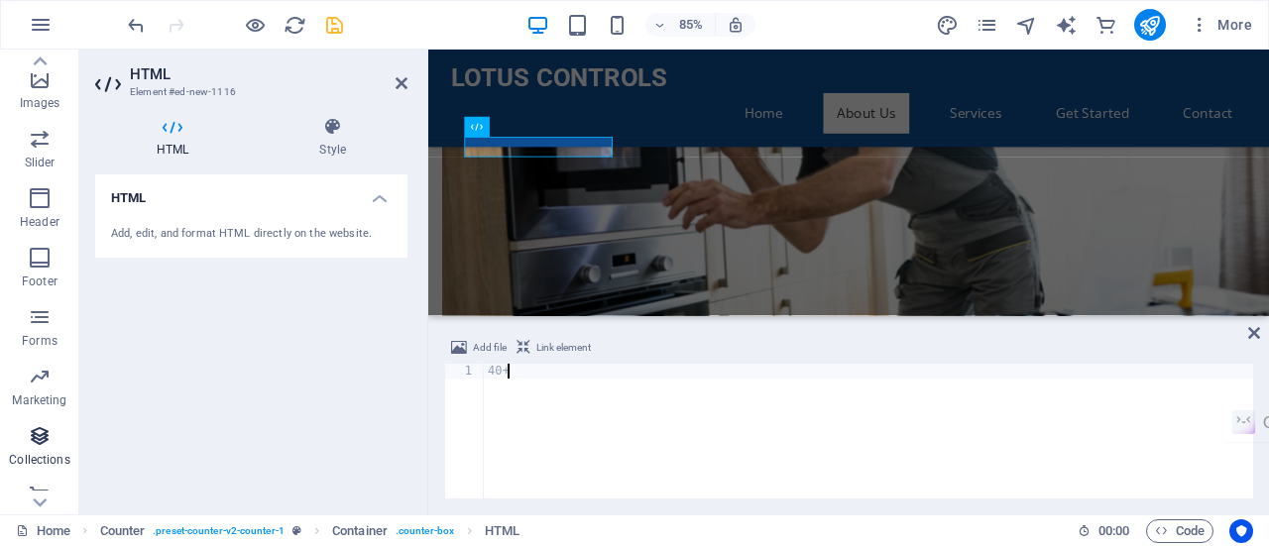
scroll to position [486, 0]
